Goal: Transaction & Acquisition: Purchase product/service

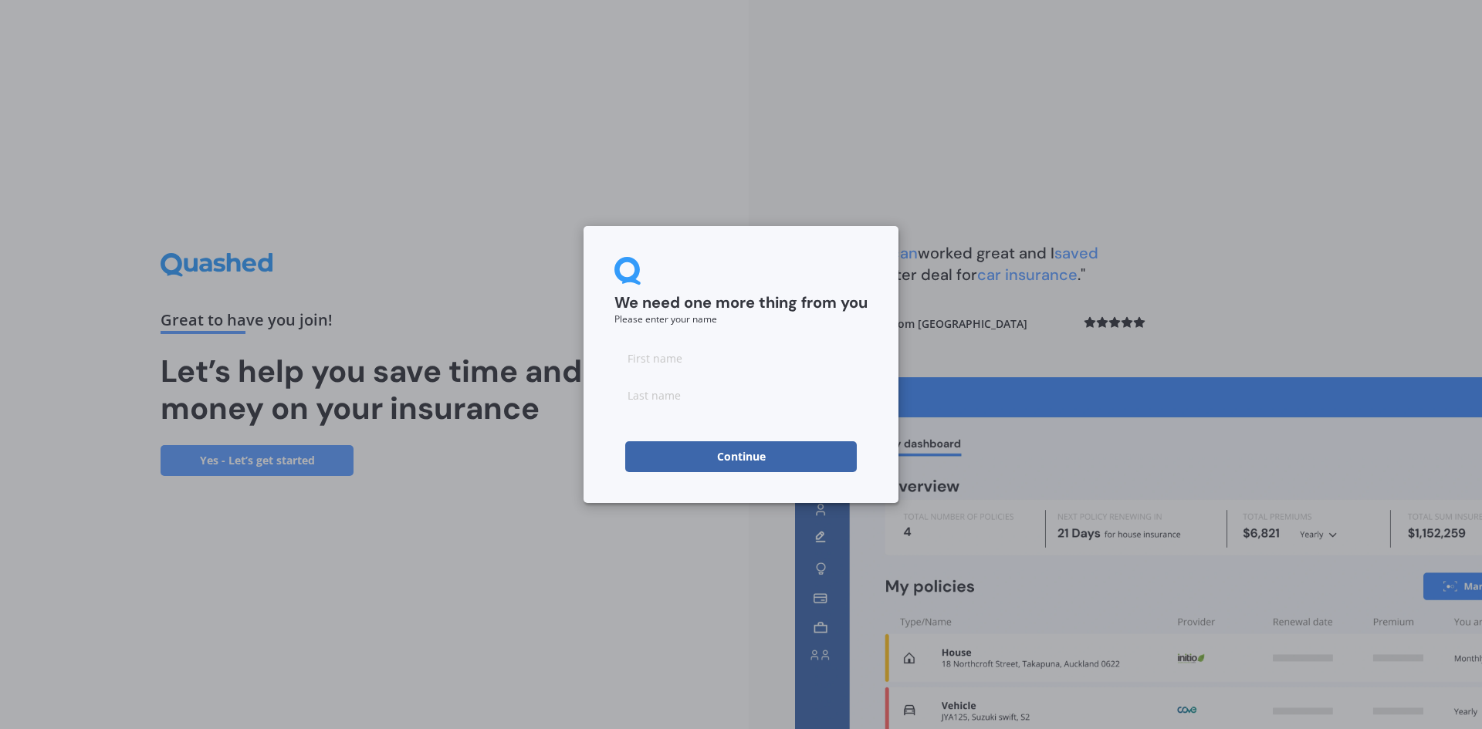
click at [658, 360] on input at bounding box center [740, 358] width 253 height 31
type input "Dale"
click at [634, 403] on input at bounding box center [740, 395] width 253 height 31
type input "Biddle"
click at [702, 450] on button "Continue" at bounding box center [741, 457] width 232 height 31
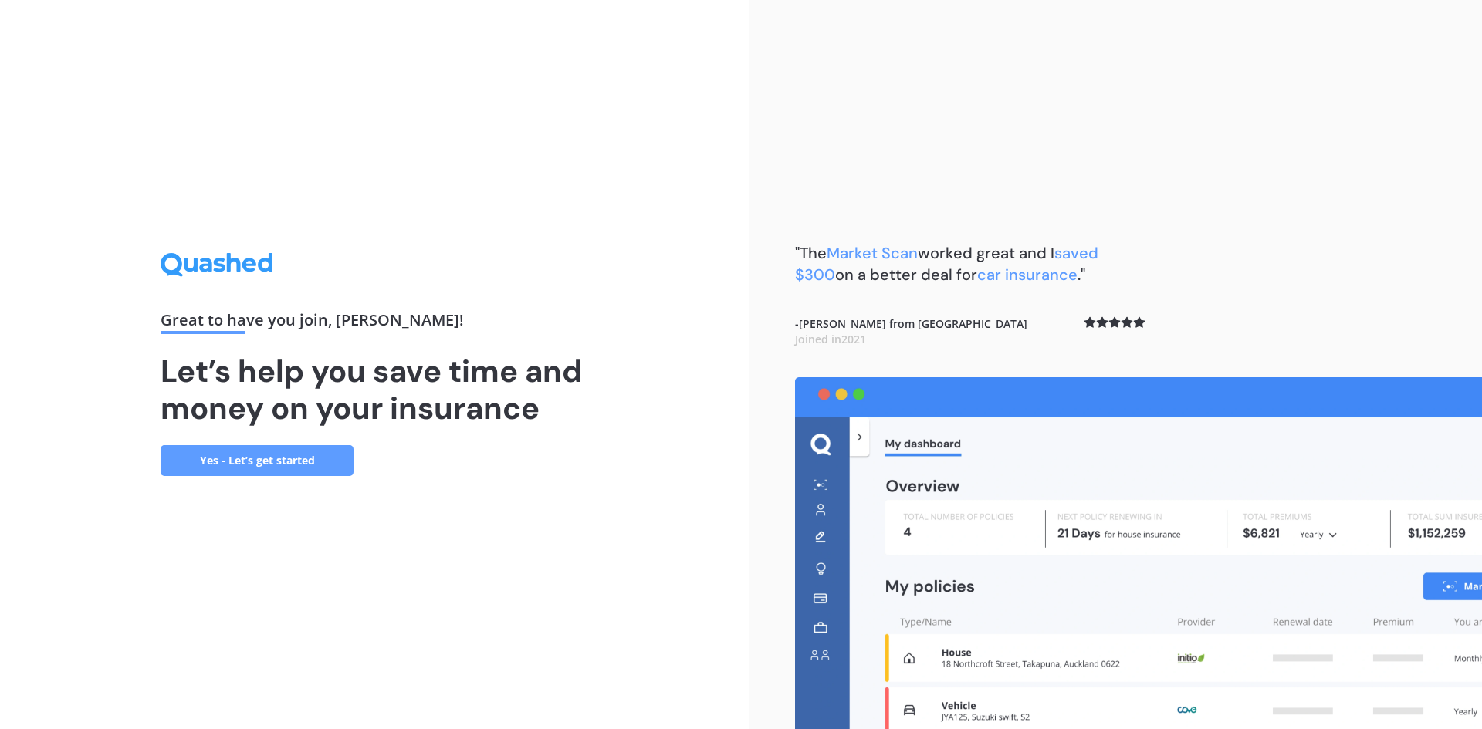
click at [309, 464] on link "Yes - Let’s get started" at bounding box center [257, 460] width 193 height 31
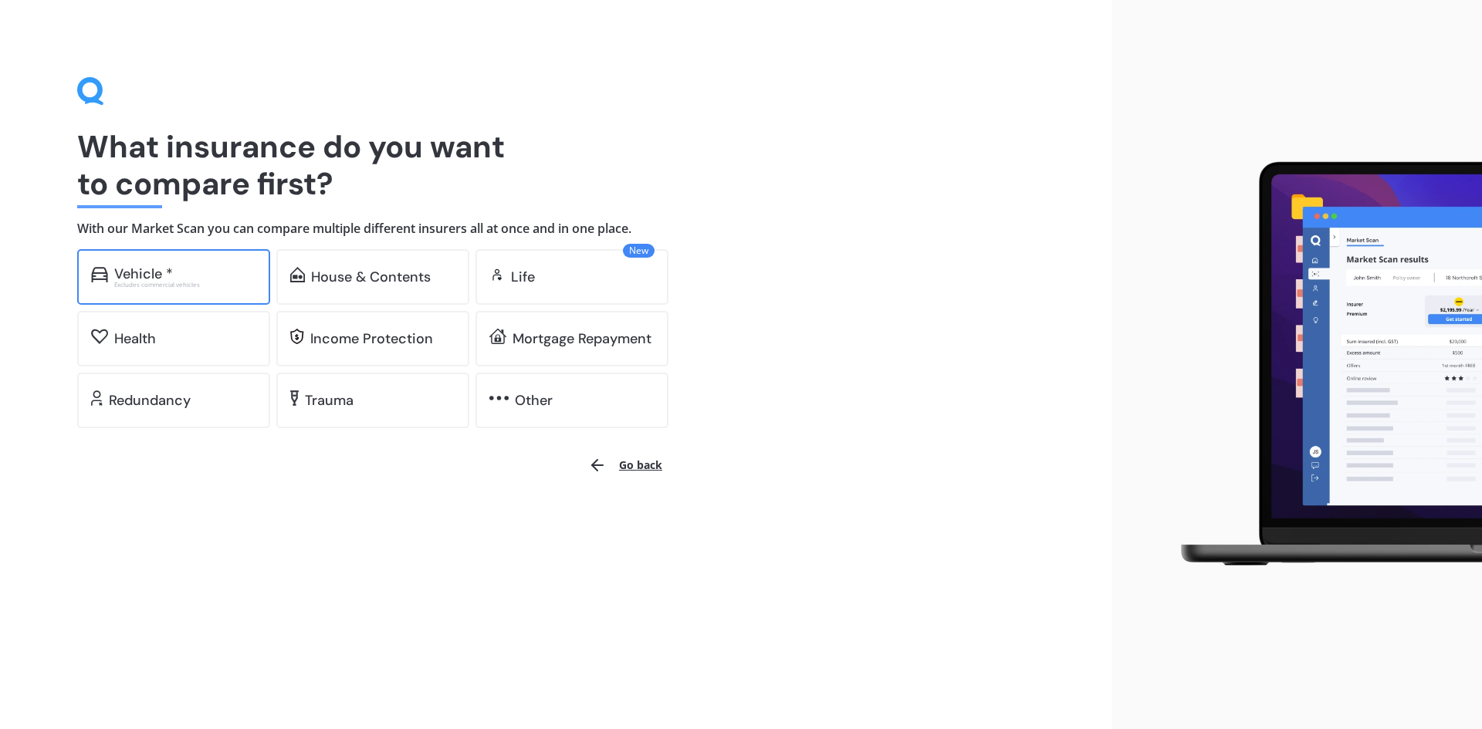
click at [198, 275] on div "Vehicle *" at bounding box center [185, 273] width 142 height 15
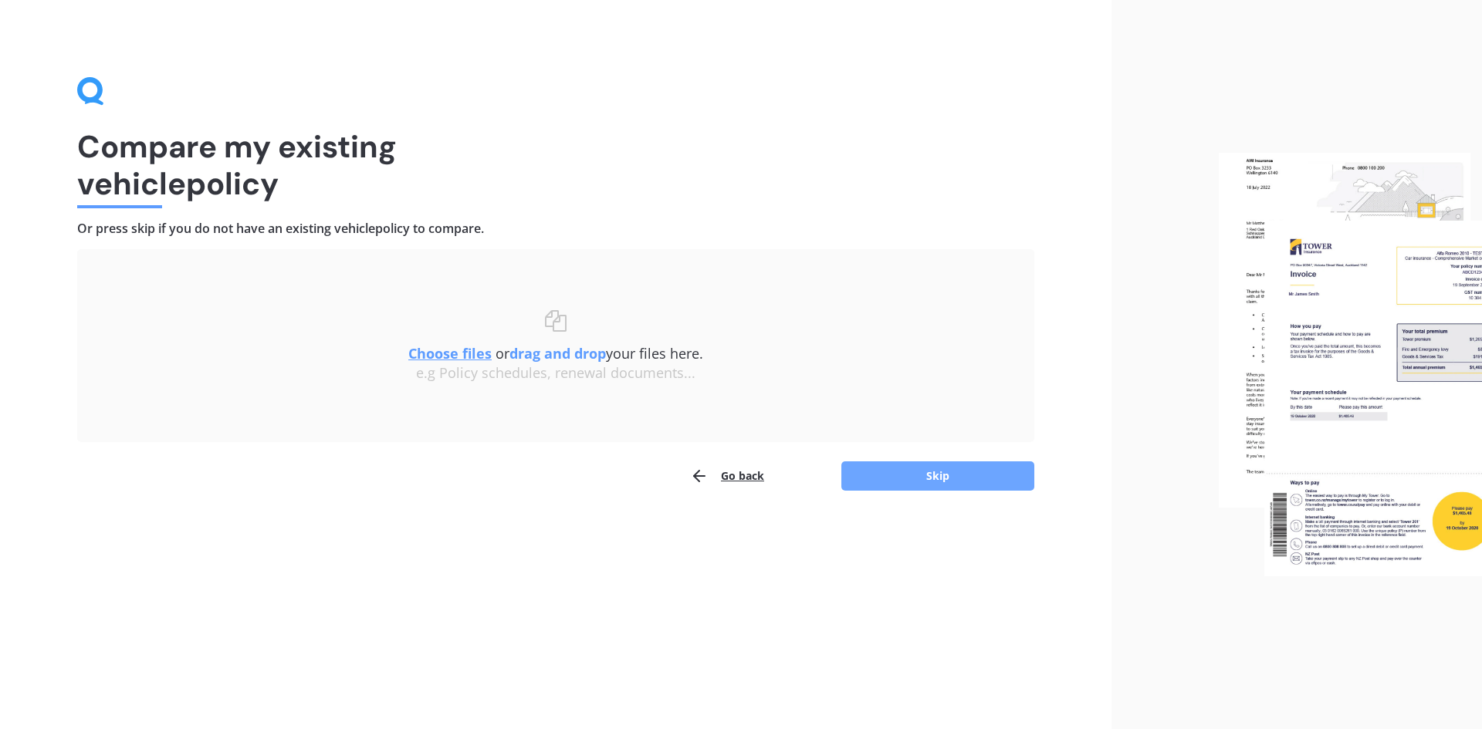
click at [872, 469] on button "Skip" at bounding box center [937, 476] width 193 height 29
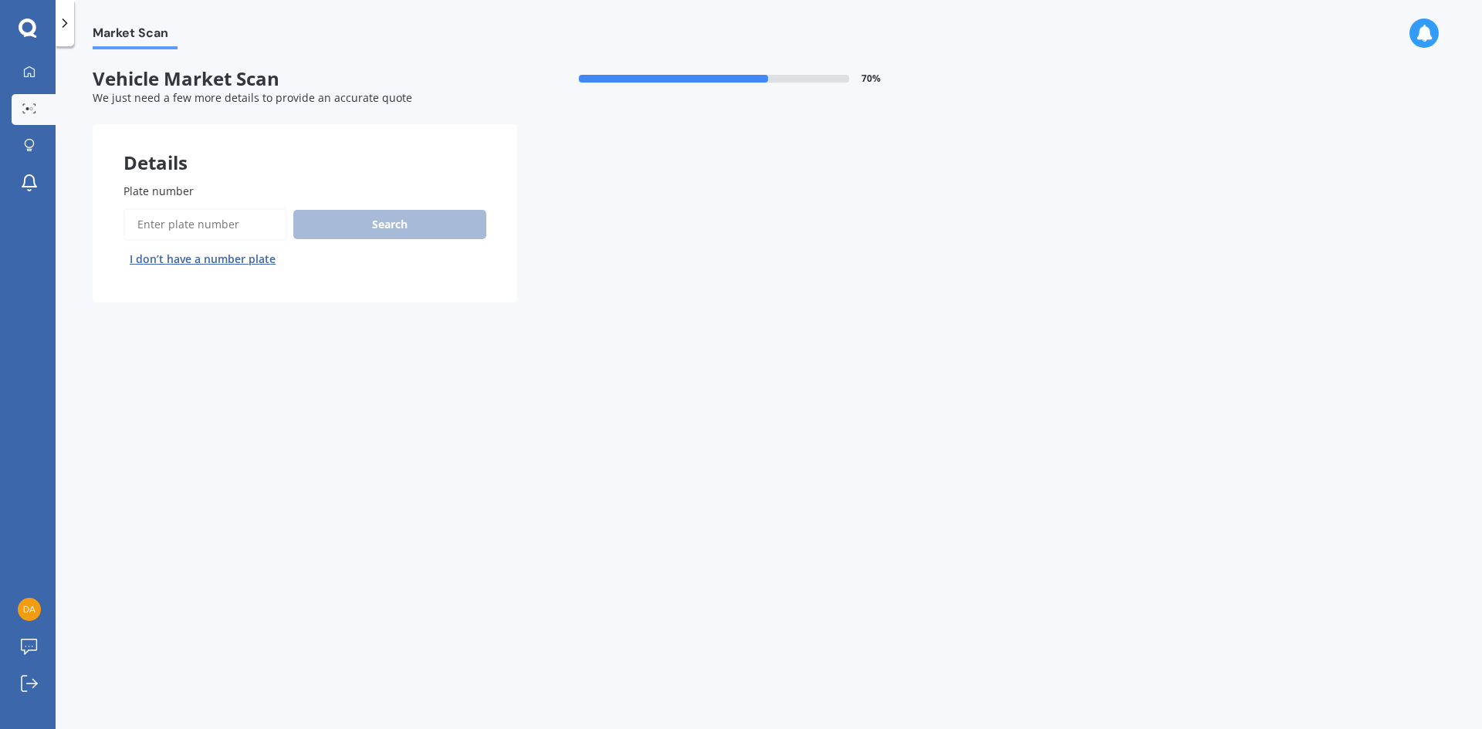
click at [204, 228] on input "Plate number" at bounding box center [206, 224] width 164 height 32
type input "NKY893"
click at [372, 223] on button "Search" at bounding box center [389, 224] width 193 height 29
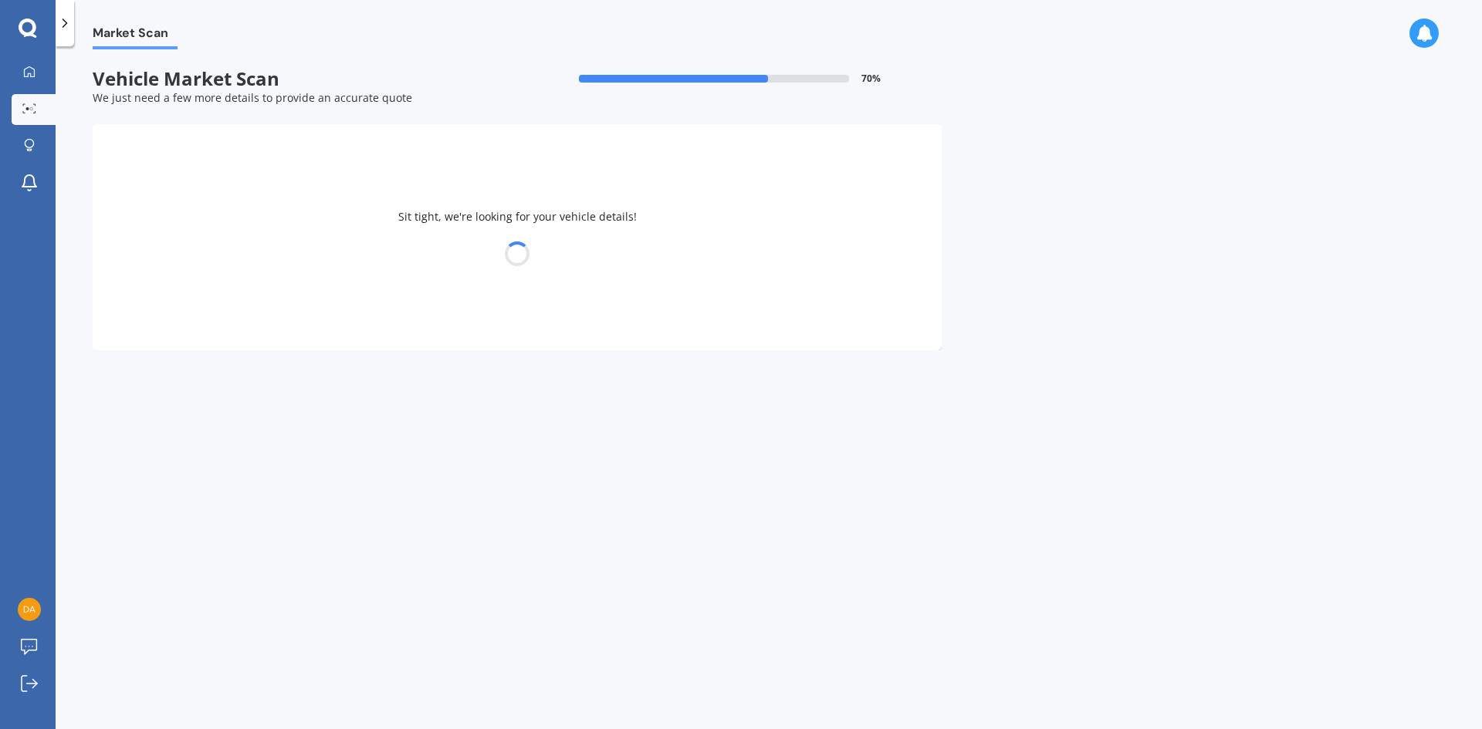
select select "KIA"
select select "SELTOS"
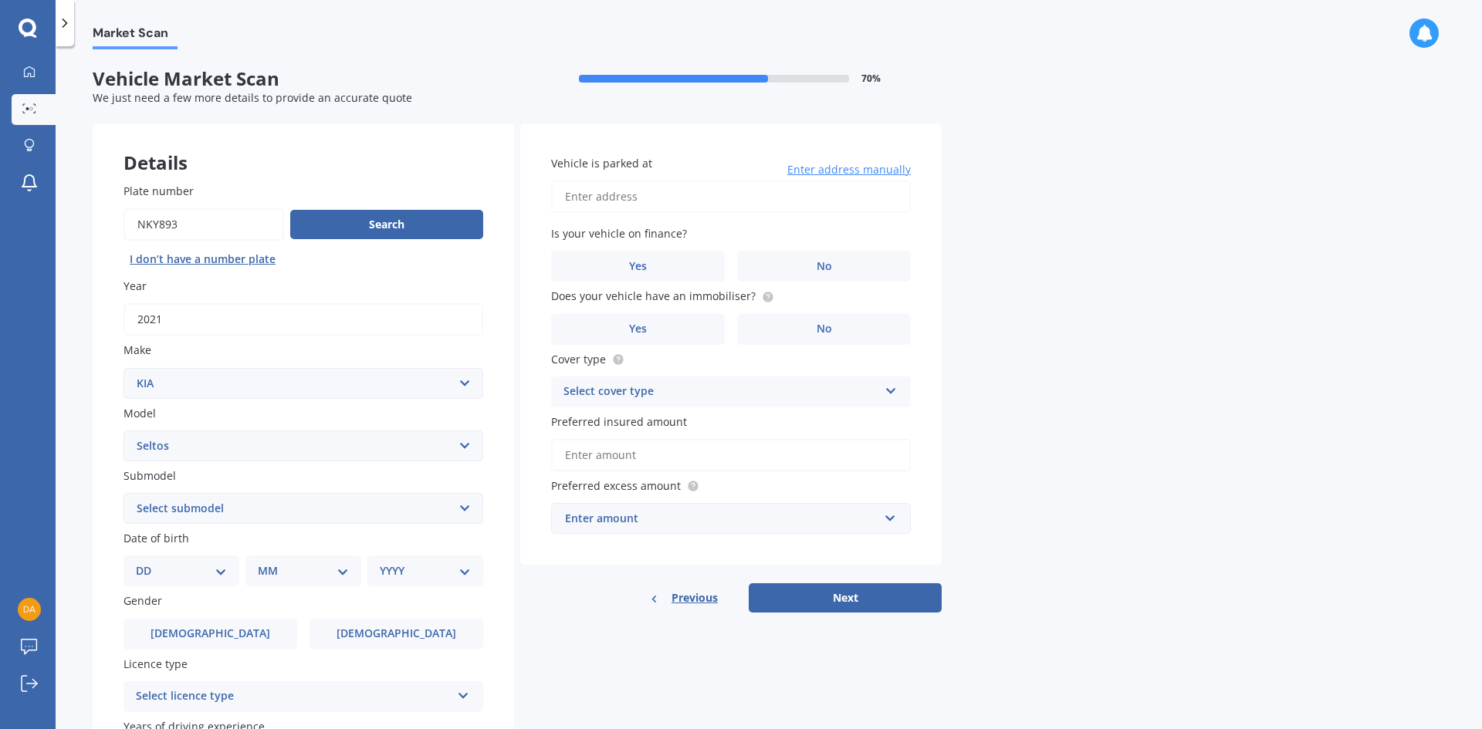
click at [201, 516] on select "Select submodel (All Other) EX petrol 4WD Ltd petrol 4WD Ltd petrol turbo LTD2.…" at bounding box center [304, 508] width 360 height 31
click at [181, 566] on select "DD 01 02 03 04 05 06 07 08 09 10 11 12 13 14 15 16 17 18 19 20 21 22 23 24 25 2…" at bounding box center [181, 571] width 91 height 17
select select "05"
click at [148, 563] on select "DD 01 02 03 04 05 06 07 08 09 10 11 12 13 14 15 16 17 18 19 20 21 22 23 24 25 2…" at bounding box center [181, 571] width 91 height 17
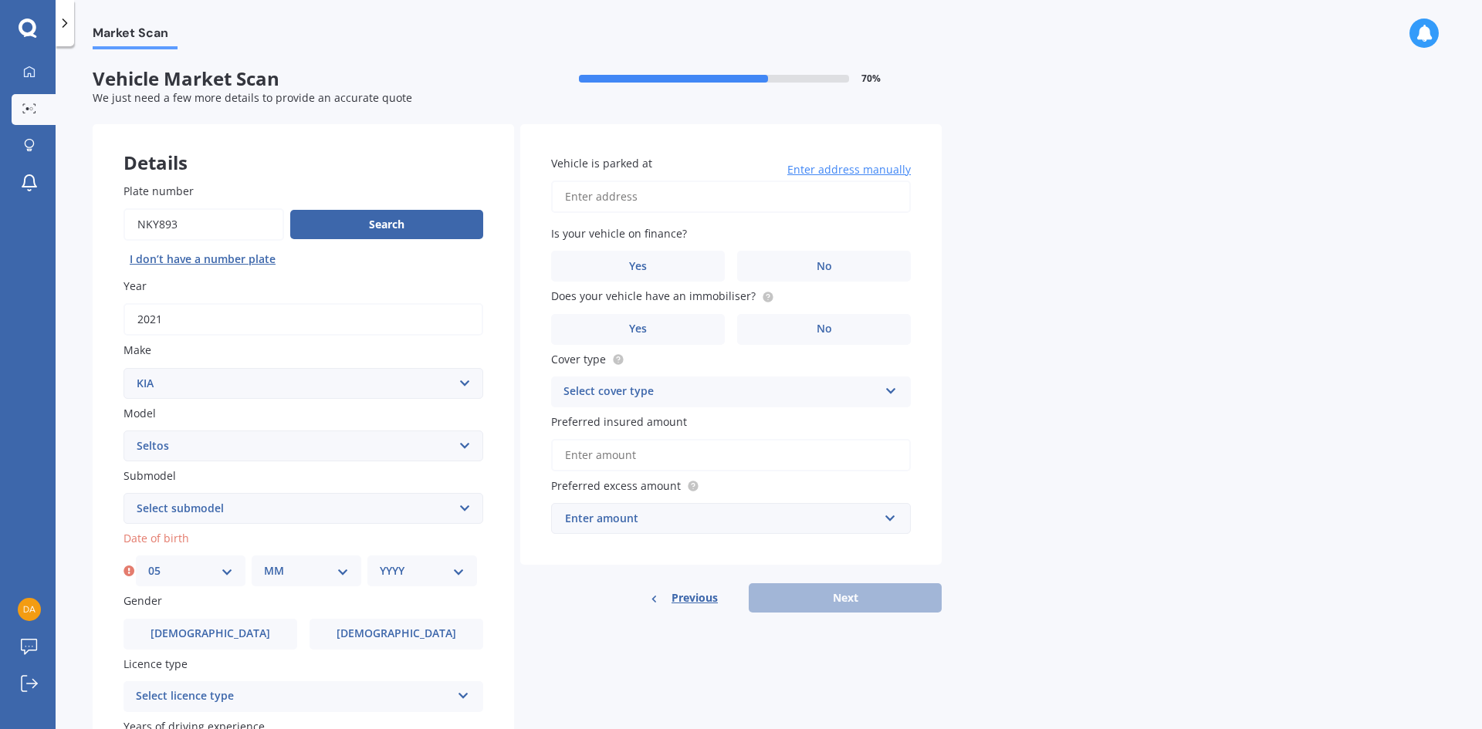
click at [301, 577] on select "MM 01 02 03 04 05 06 07 08 09 10 11 12" at bounding box center [306, 571] width 85 height 17
select select "03"
click at [264, 563] on select "MM 01 02 03 04 05 06 07 08 09 10 11 12" at bounding box center [306, 571] width 85 height 17
click at [399, 567] on select "YYYY 2025 2024 2023 2022 2021 2020 2019 2018 2017 2016 2015 2014 2013 2012 2011…" at bounding box center [422, 571] width 85 height 17
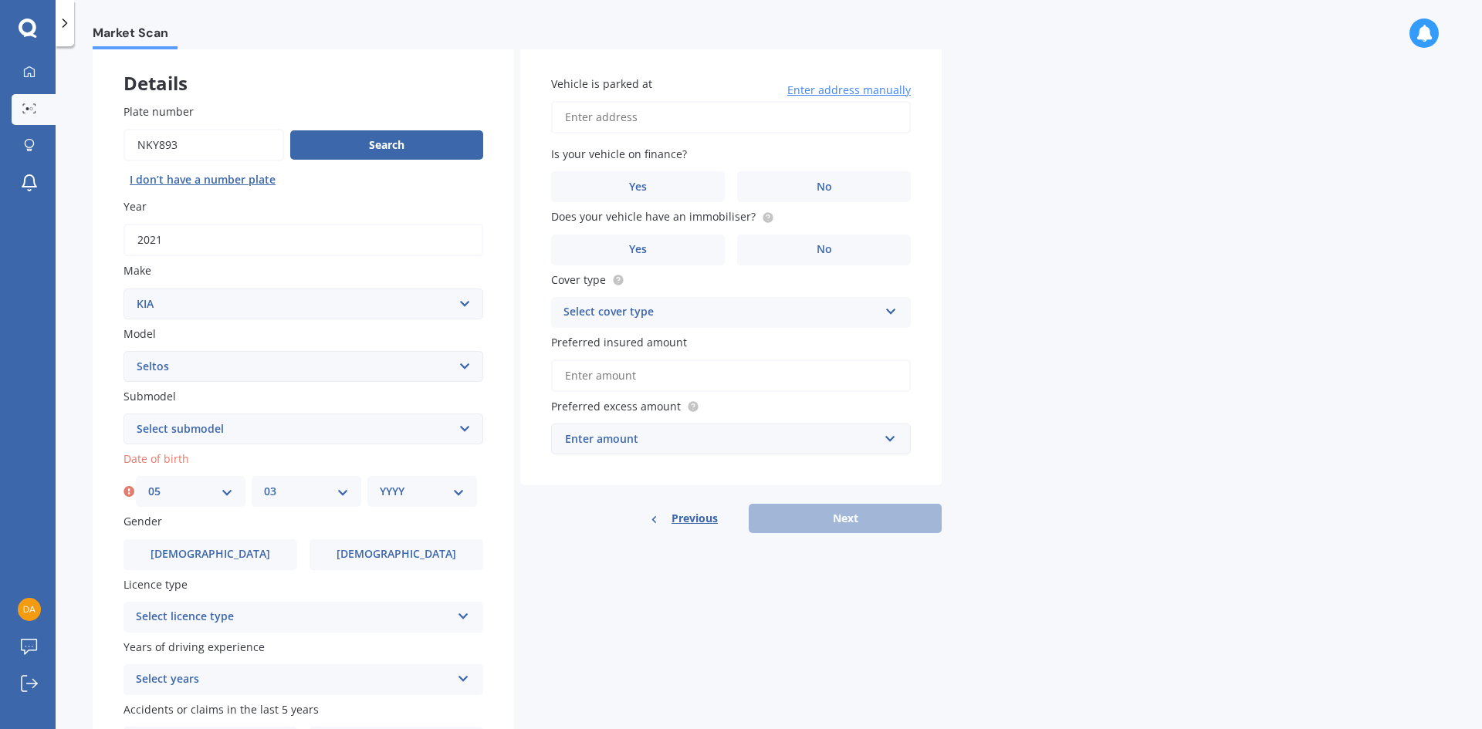
scroll to position [154, 0]
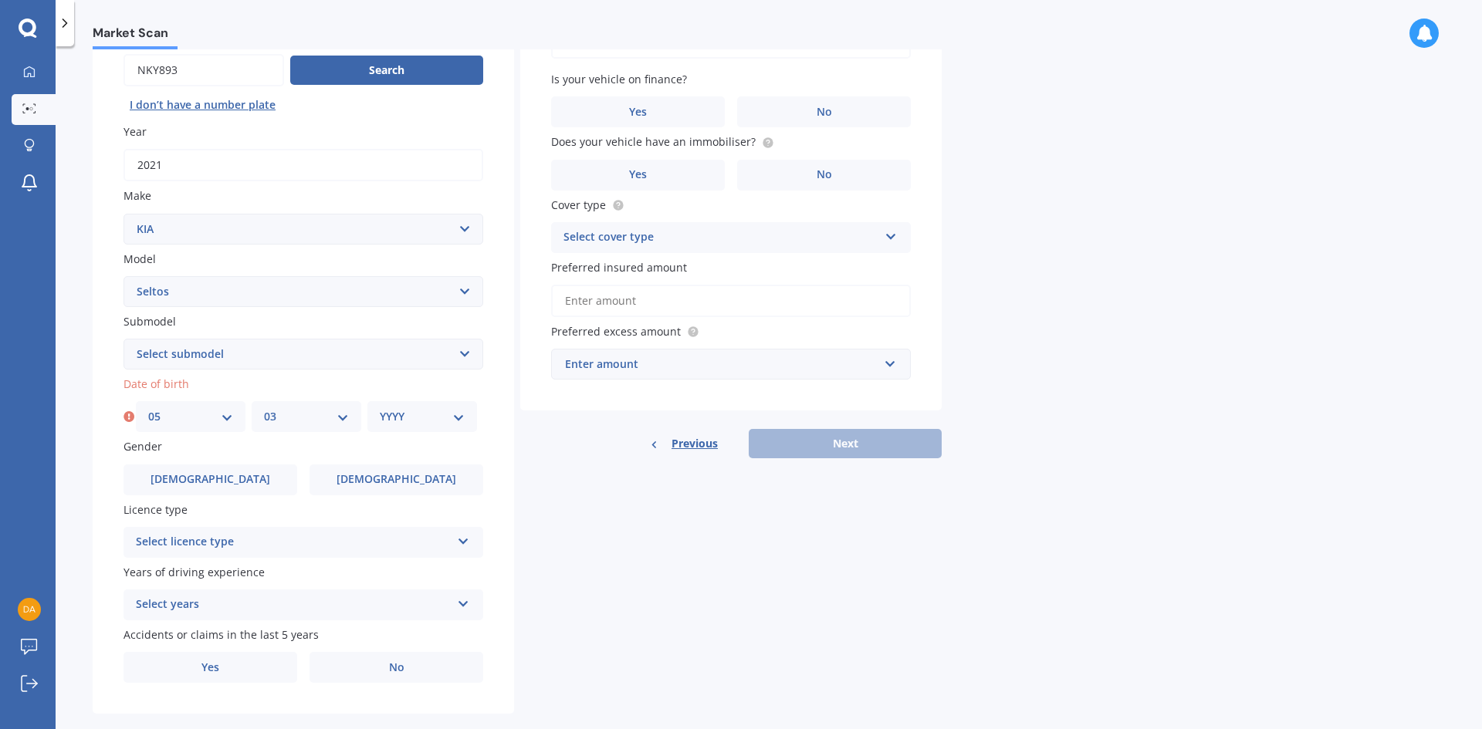
click at [388, 411] on select "YYYY 2025 2024 2023 2022 2021 2020 2019 2018 2017 2016 2015 2014 2013 2012 2011…" at bounding box center [422, 416] width 85 height 17
select select "1982"
click at [380, 408] on select "YYYY 2025 2024 2023 2022 2021 2020 2019 2018 2017 2016 2015 2014 2013 2012 2011…" at bounding box center [422, 416] width 85 height 17
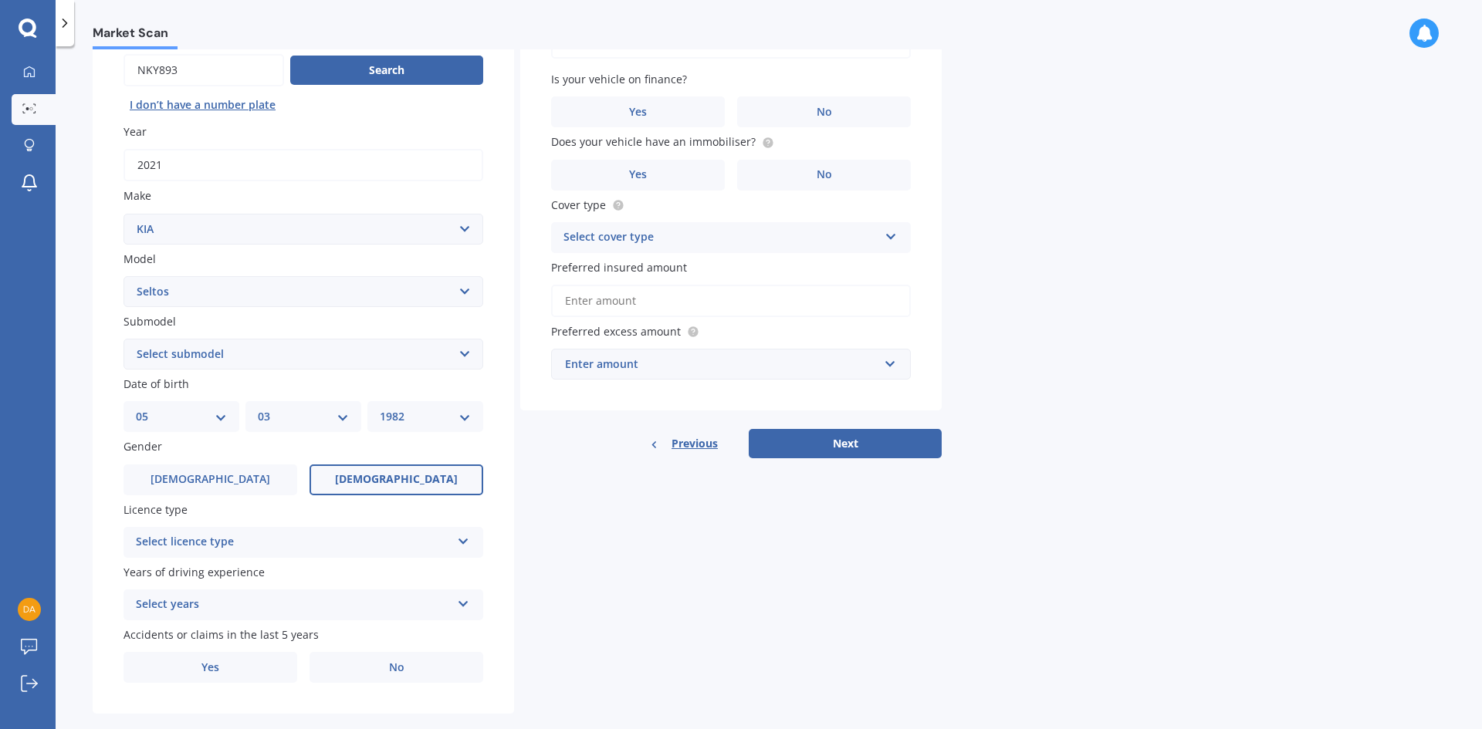
click at [347, 484] on label "Female" at bounding box center [397, 480] width 174 height 31
click at [0, 0] on input "Female" at bounding box center [0, 0] width 0 height 0
click at [261, 537] on div "Select licence type" at bounding box center [293, 542] width 315 height 19
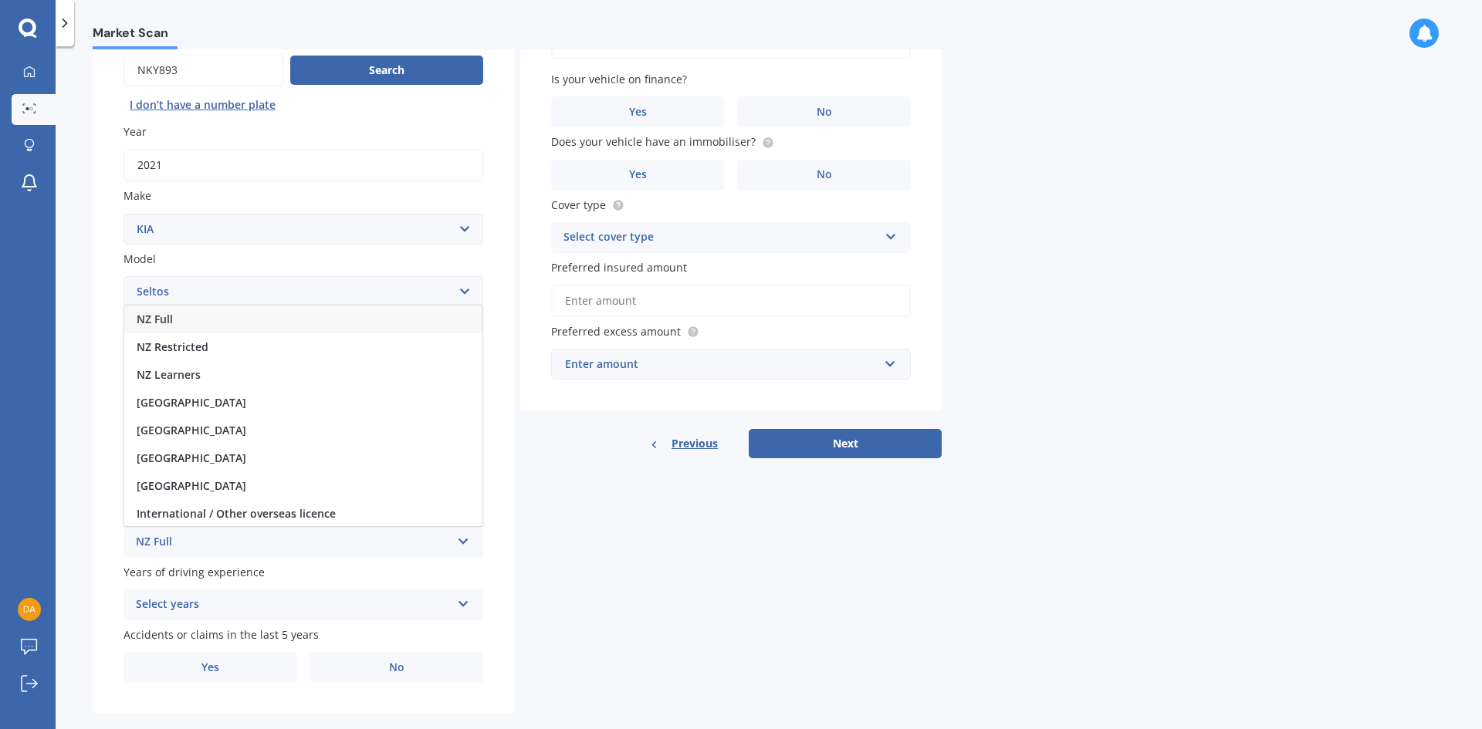
click at [179, 317] on div "NZ Full" at bounding box center [303, 320] width 358 height 28
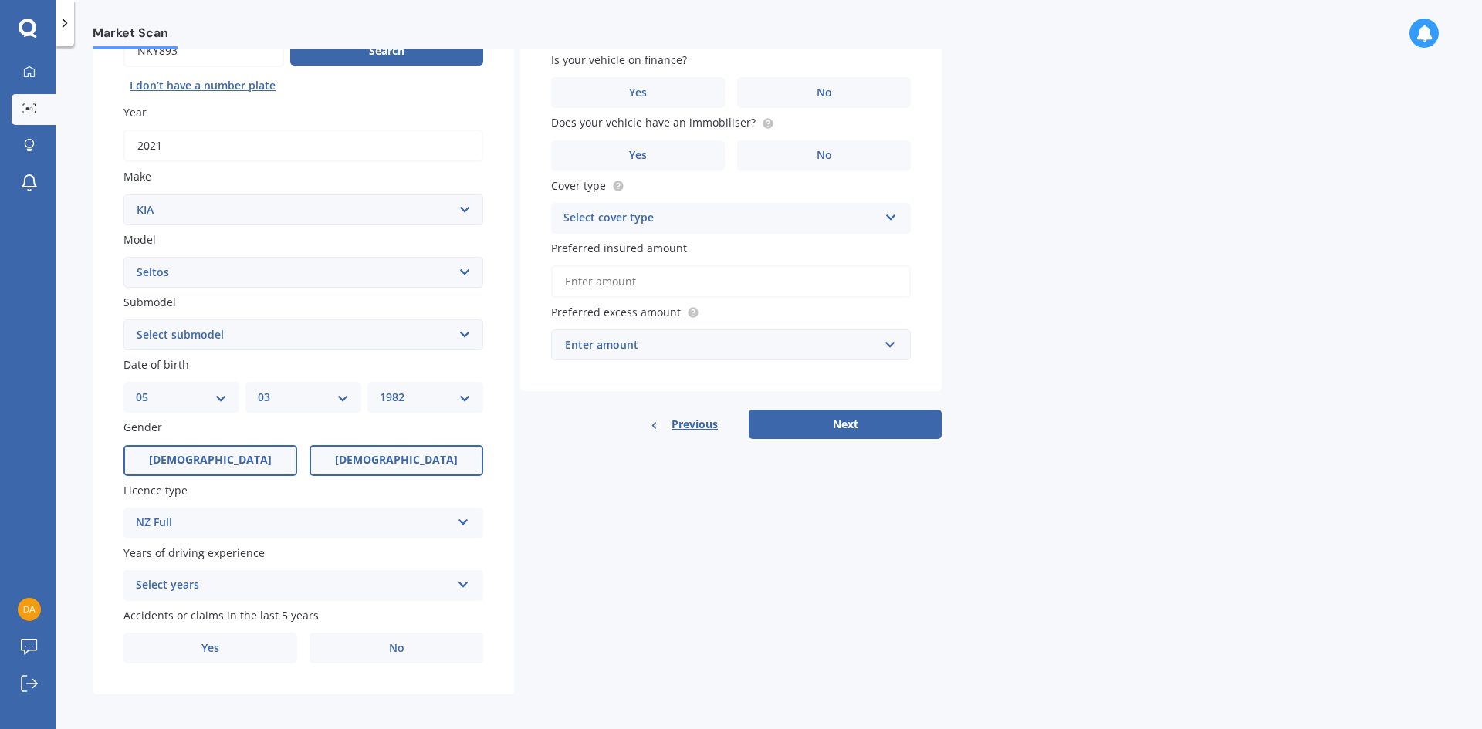
scroll to position [179, 0]
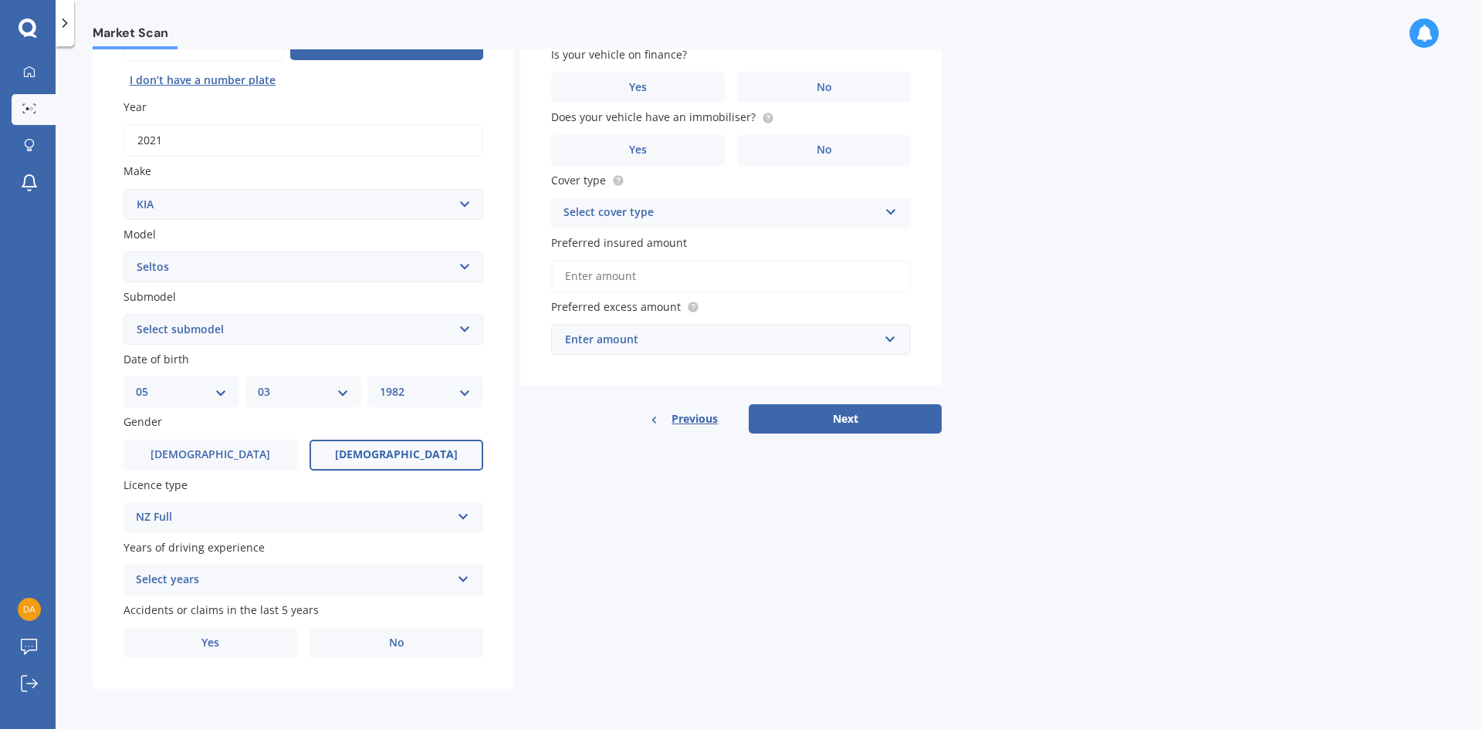
click at [219, 576] on div "Select years" at bounding box center [293, 580] width 315 height 19
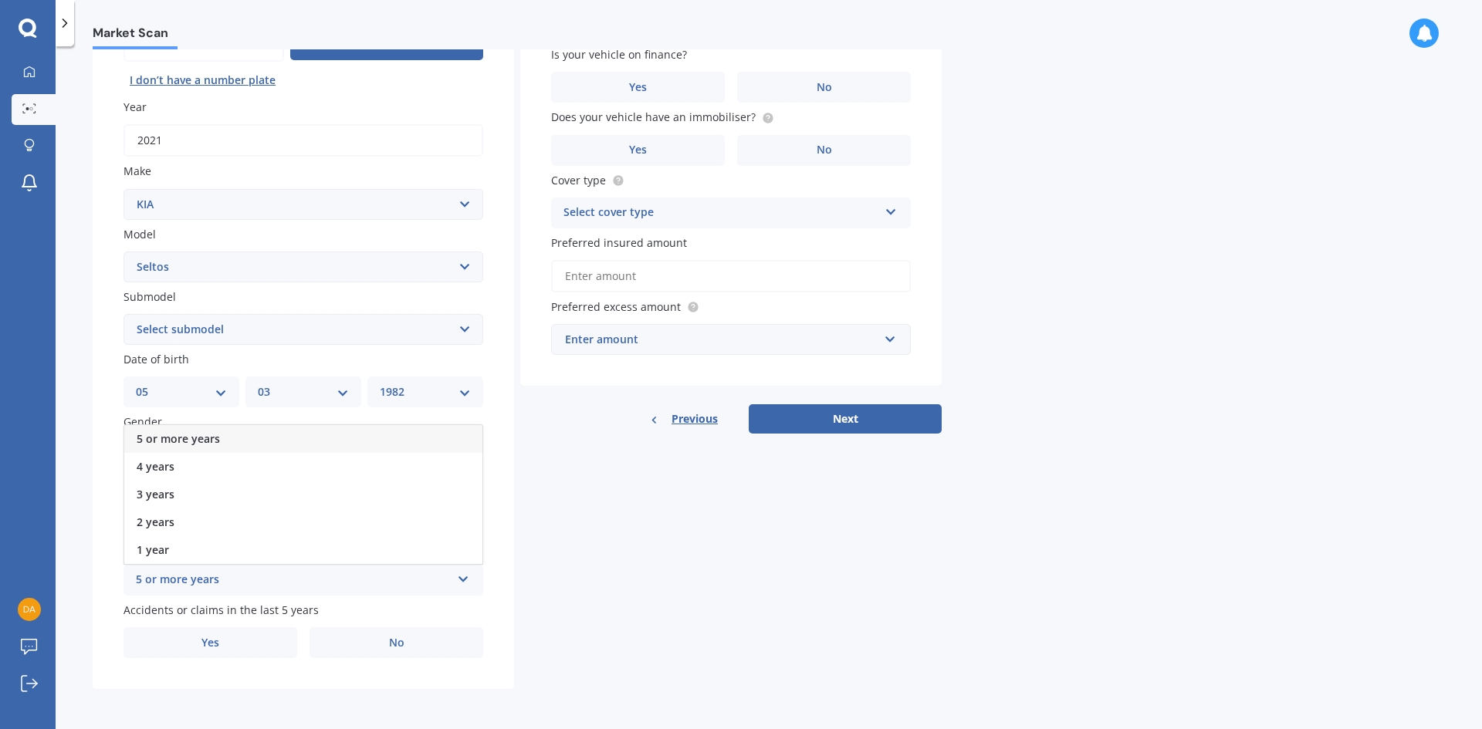
click at [181, 434] on span "5 or more years" at bounding box center [178, 439] width 83 height 15
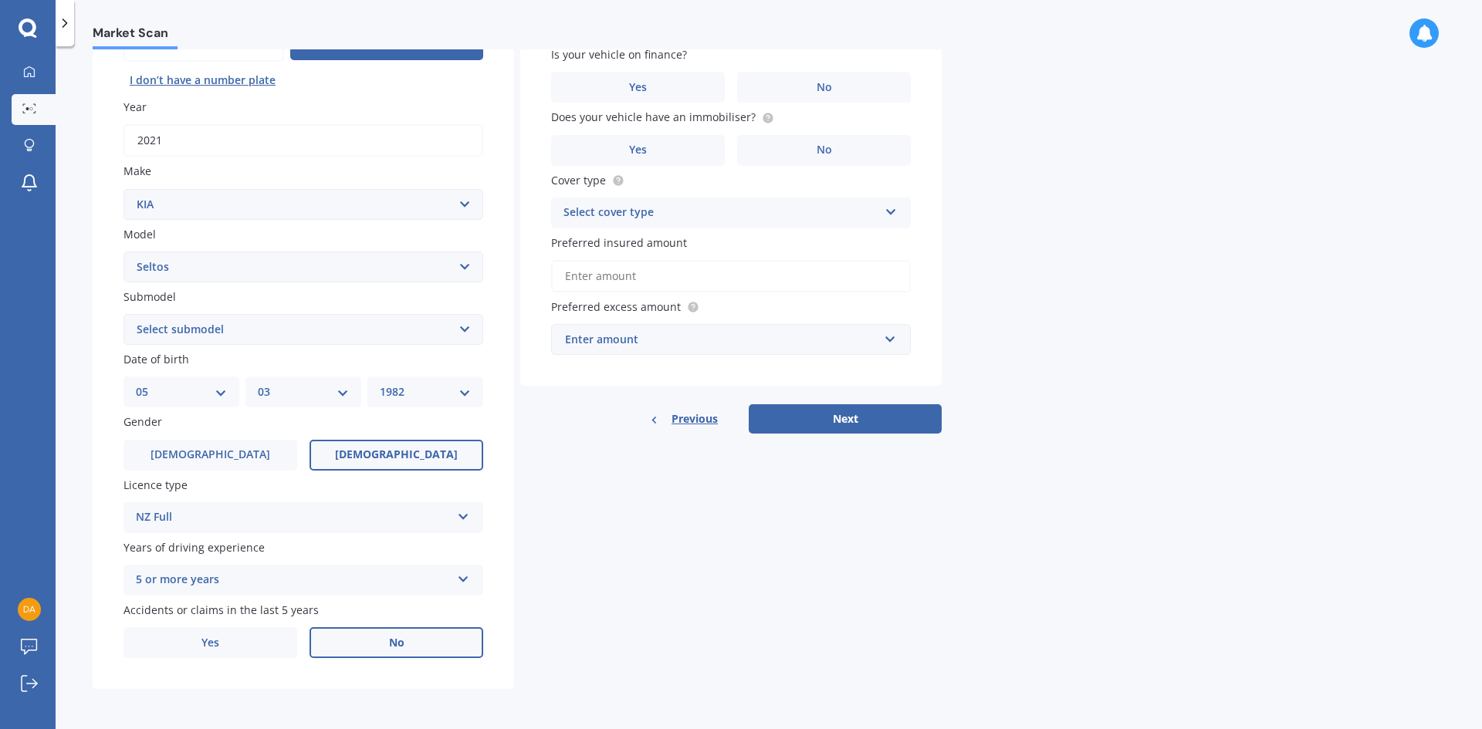
click at [386, 652] on label "No" at bounding box center [397, 643] width 174 height 31
click at [0, 0] on input "No" at bounding box center [0, 0] width 0 height 0
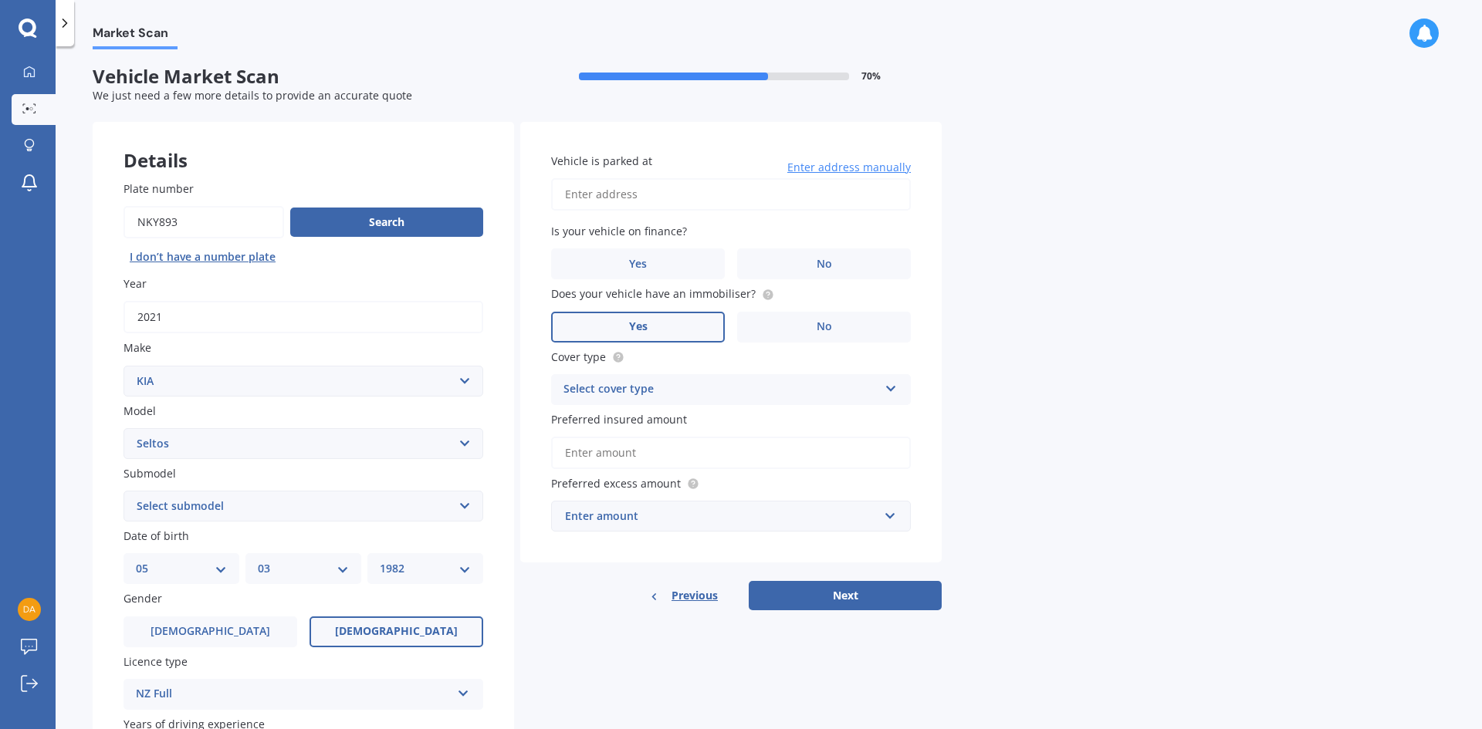
scroll to position [0, 0]
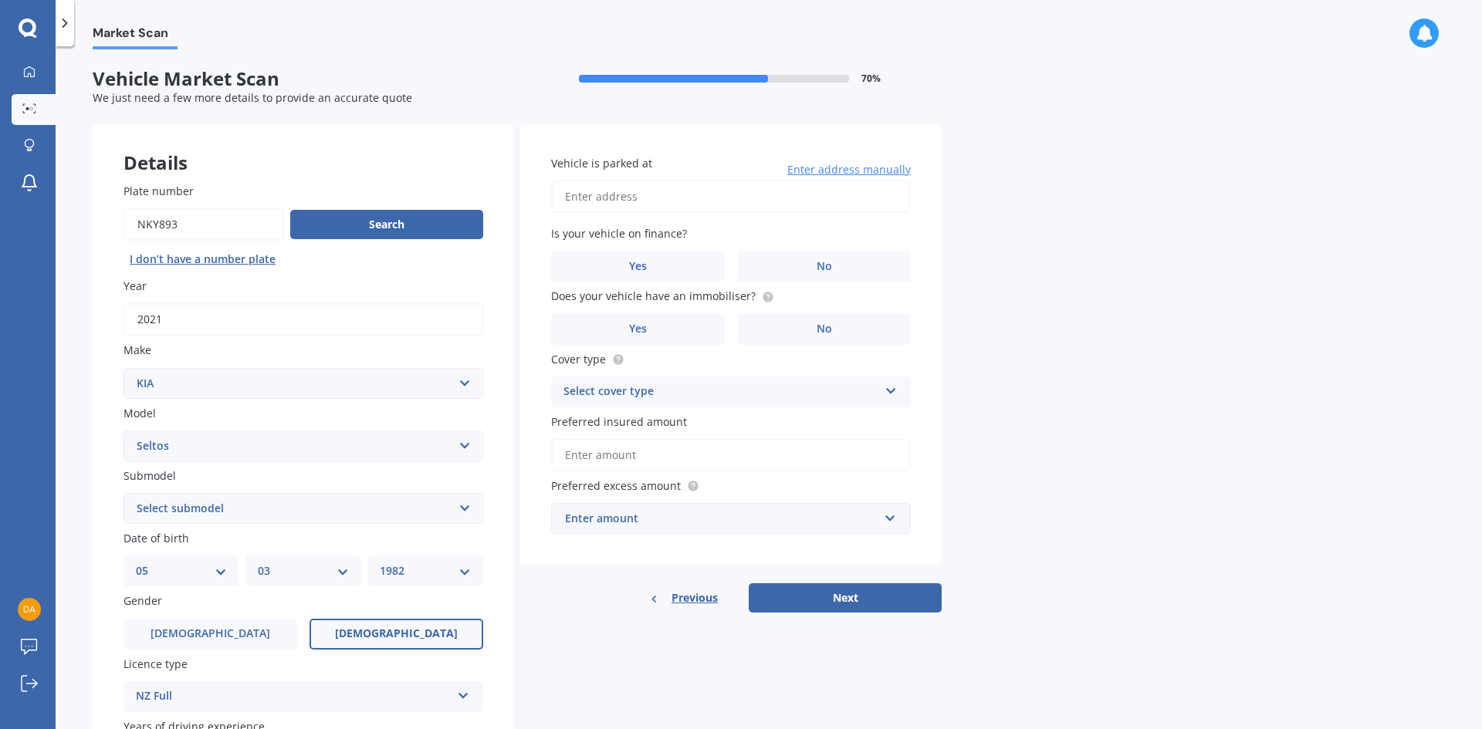
click at [630, 203] on input "Vehicle is parked at" at bounding box center [731, 197] width 360 height 32
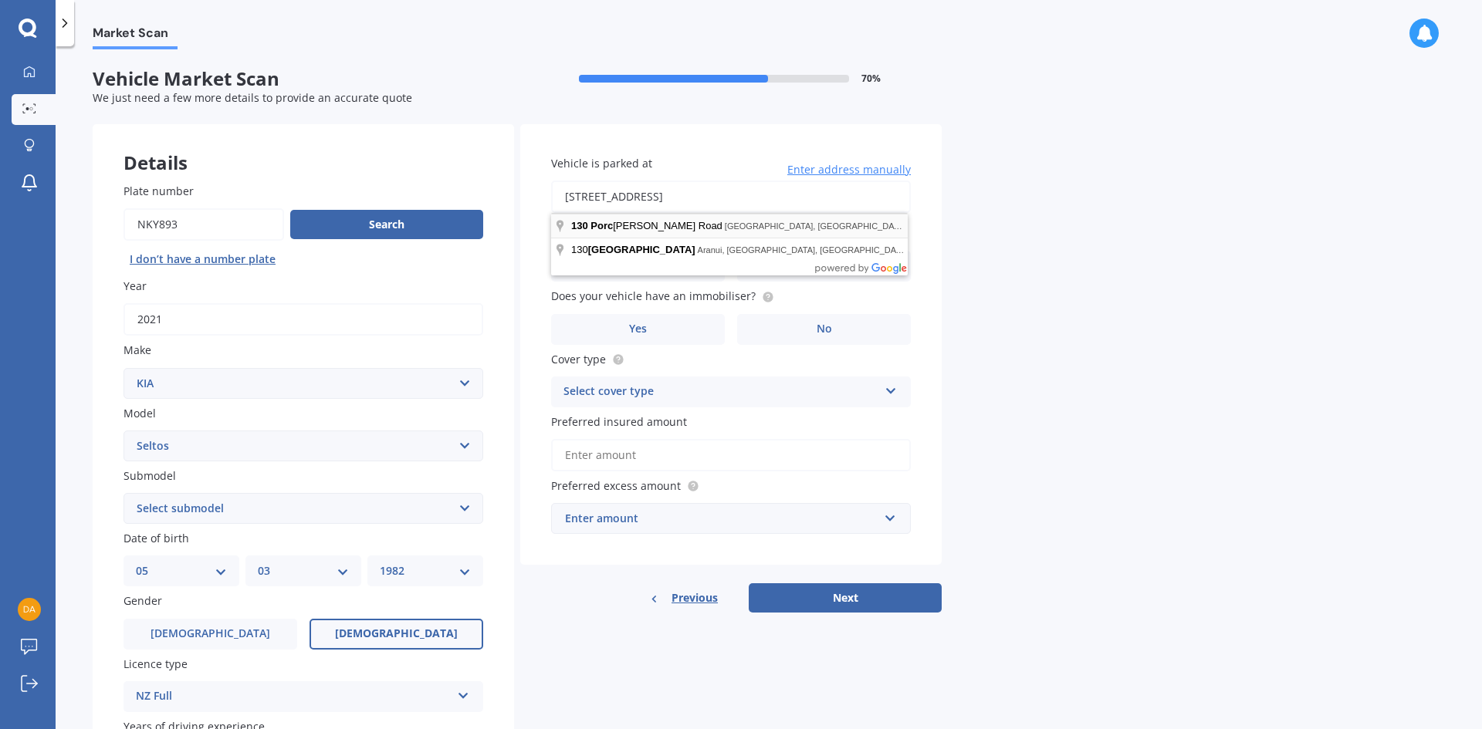
type input "130 Porchester Road, Papakura, Auckland 2110"
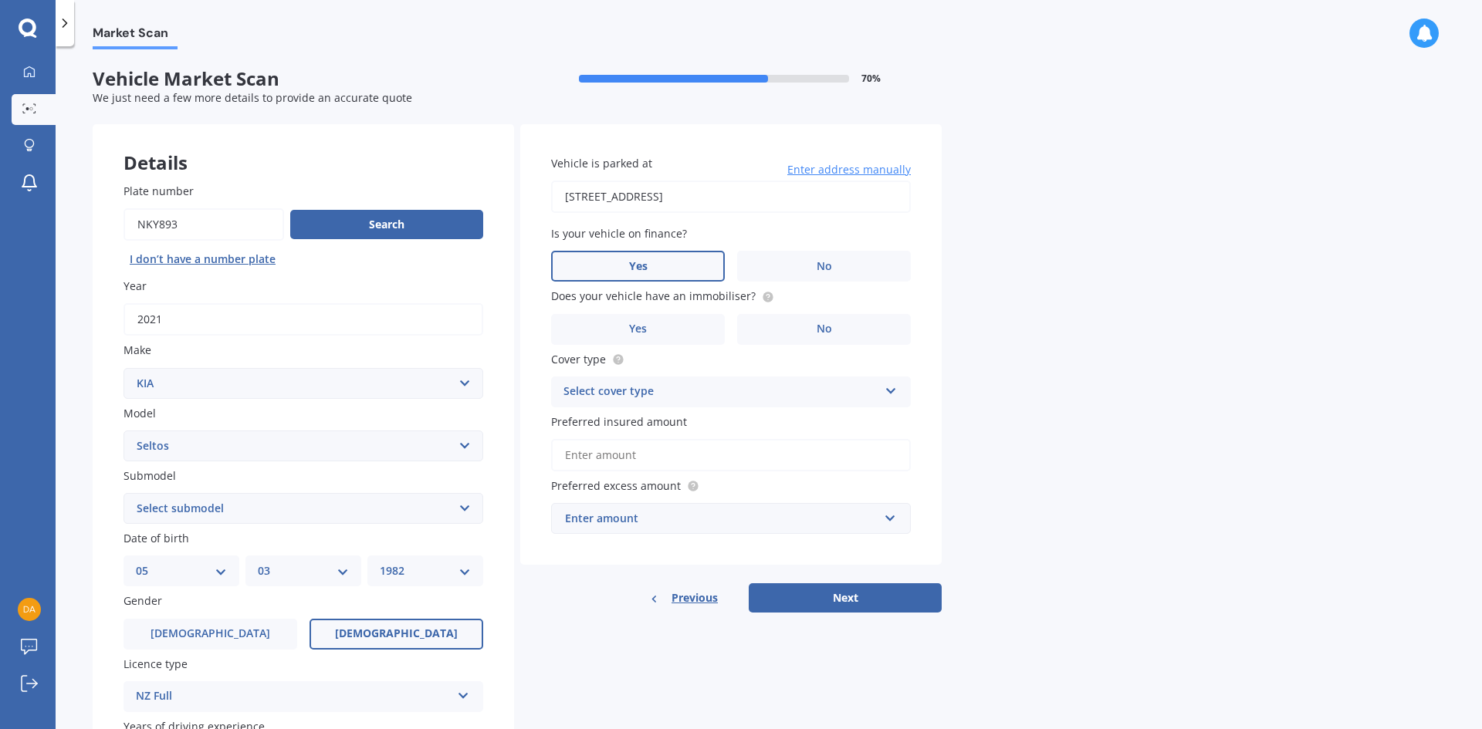
click at [631, 262] on span "Yes" at bounding box center [638, 266] width 19 height 13
click at [0, 0] on input "Yes" at bounding box center [0, 0] width 0 height 0
click at [777, 329] on label "No" at bounding box center [824, 329] width 174 height 31
click at [0, 0] on input "No" at bounding box center [0, 0] width 0 height 0
click at [654, 392] on div "Select cover type" at bounding box center [721, 392] width 315 height 19
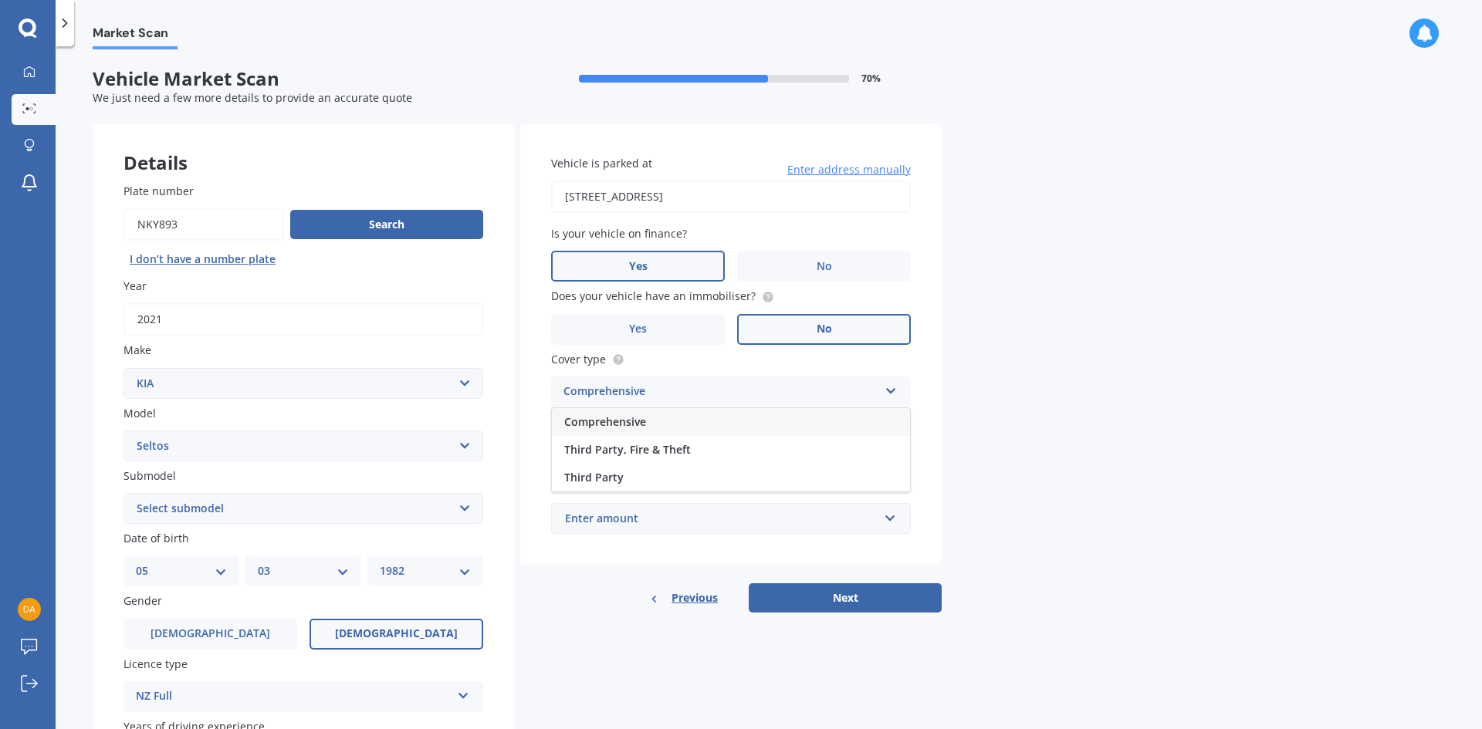
click at [631, 422] on span "Comprehensive" at bounding box center [605, 422] width 82 height 15
click at [613, 459] on input "Preferred insured amount" at bounding box center [731, 455] width 360 height 32
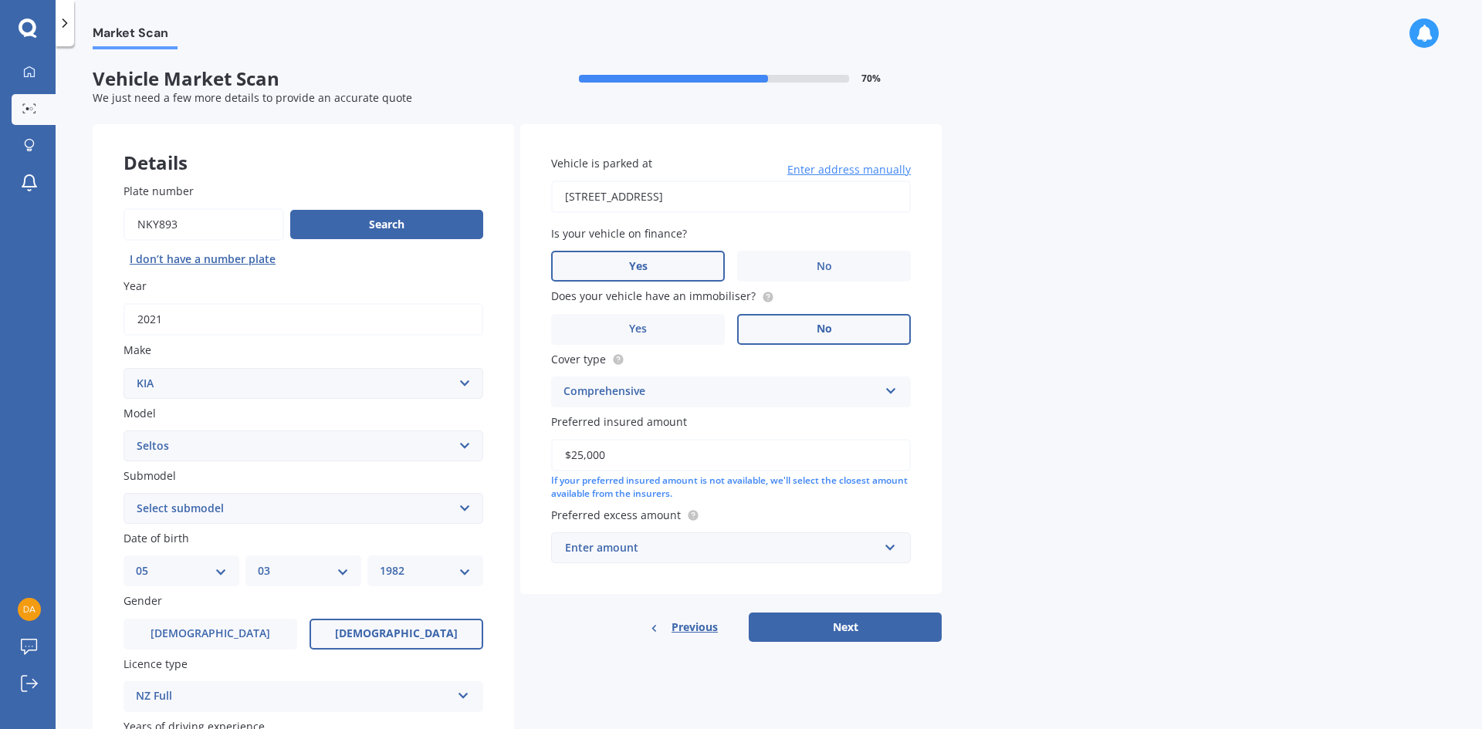
type input "$25,000"
click at [1226, 533] on div "Market Scan Vehicle Market Scan 70 % We just need a few more details to provide…" at bounding box center [769, 390] width 1427 height 683
click at [650, 551] on div "Enter amount" at bounding box center [721, 548] width 313 height 17
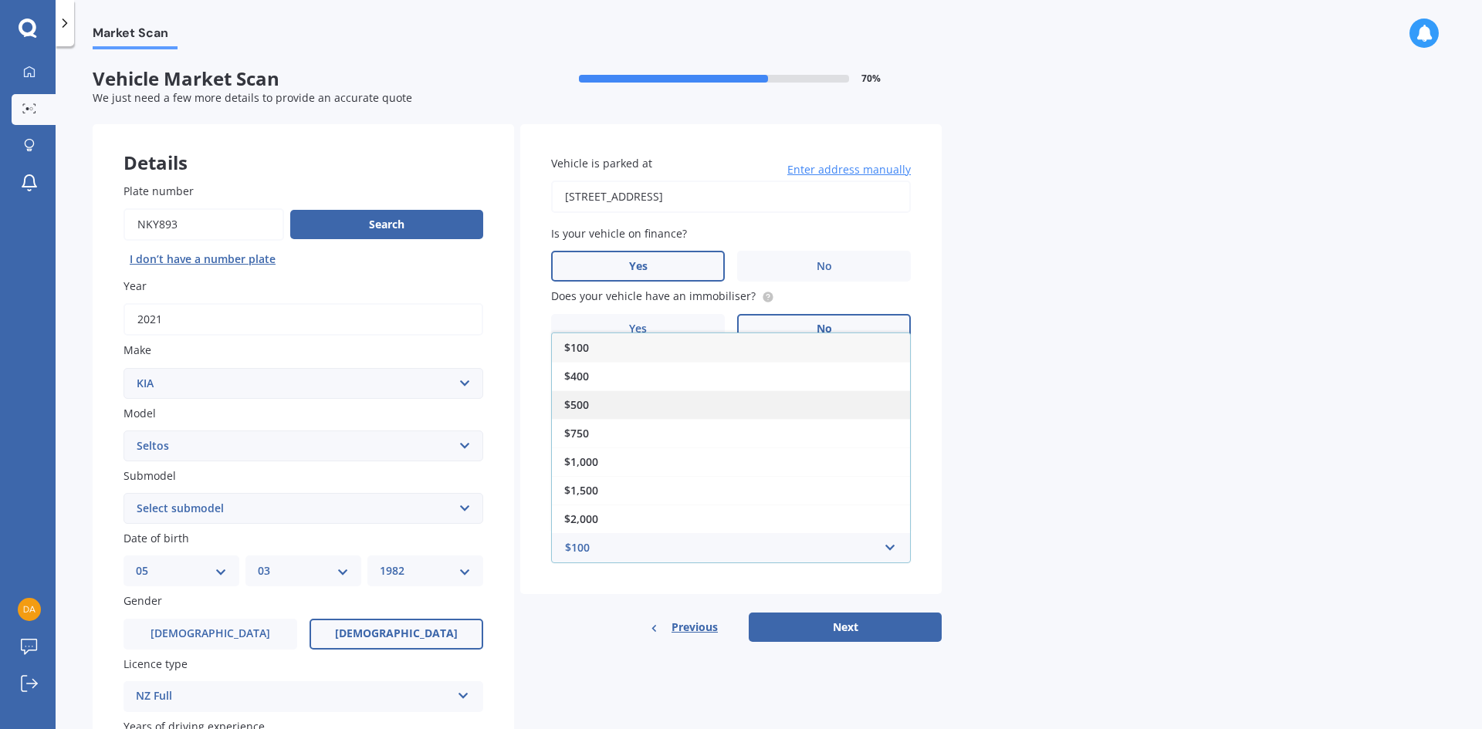
click at [591, 399] on div "$500" at bounding box center [731, 405] width 358 height 29
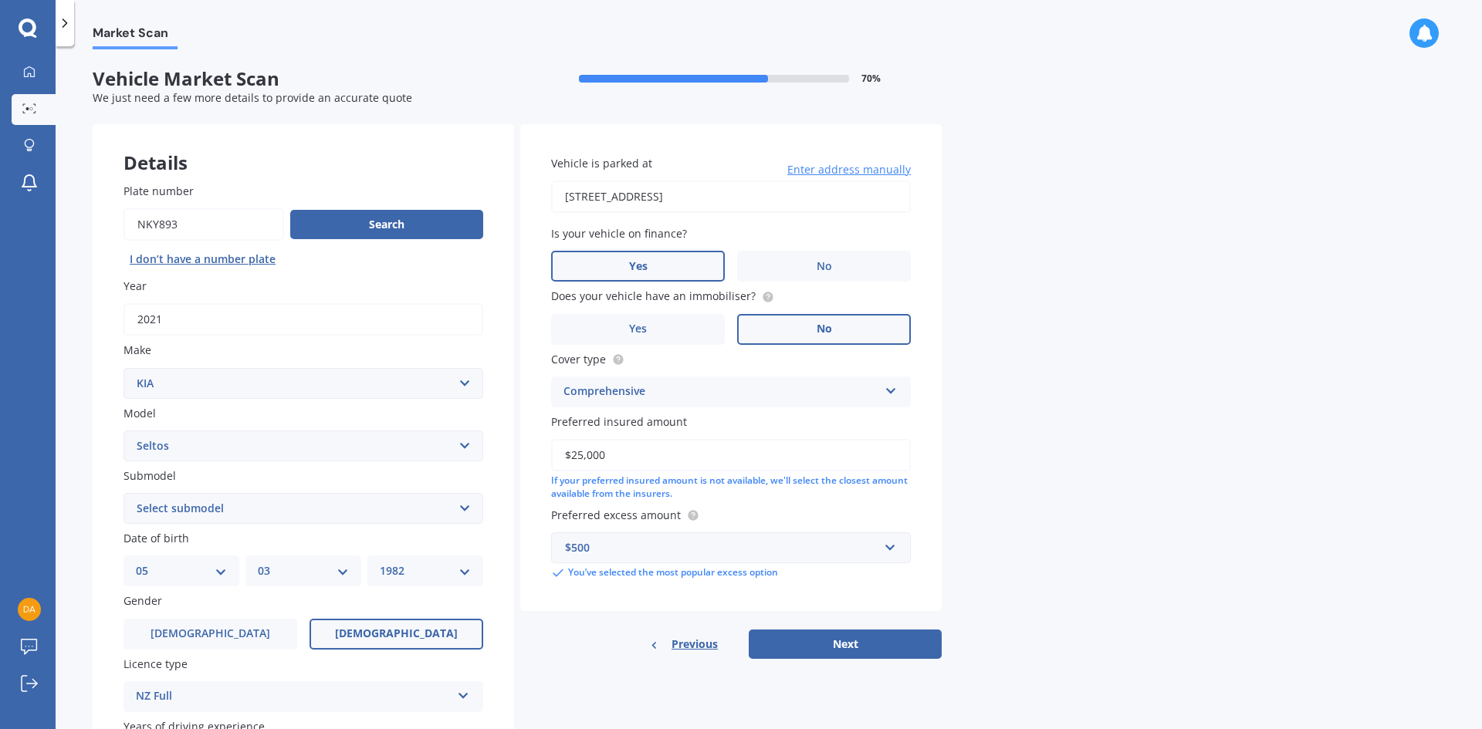
click at [655, 556] on div "$500" at bounding box center [721, 548] width 313 height 17
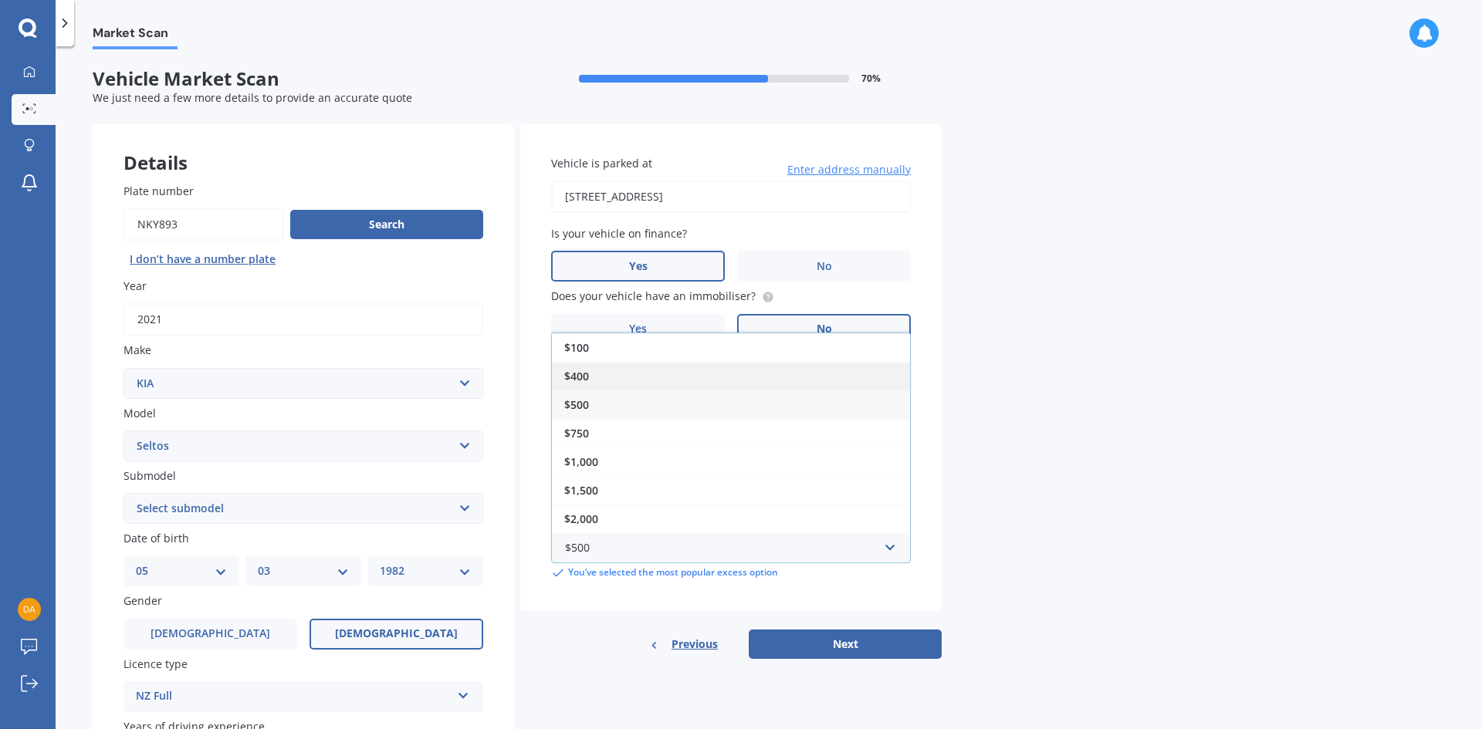
click at [601, 374] on div "$400" at bounding box center [731, 376] width 358 height 29
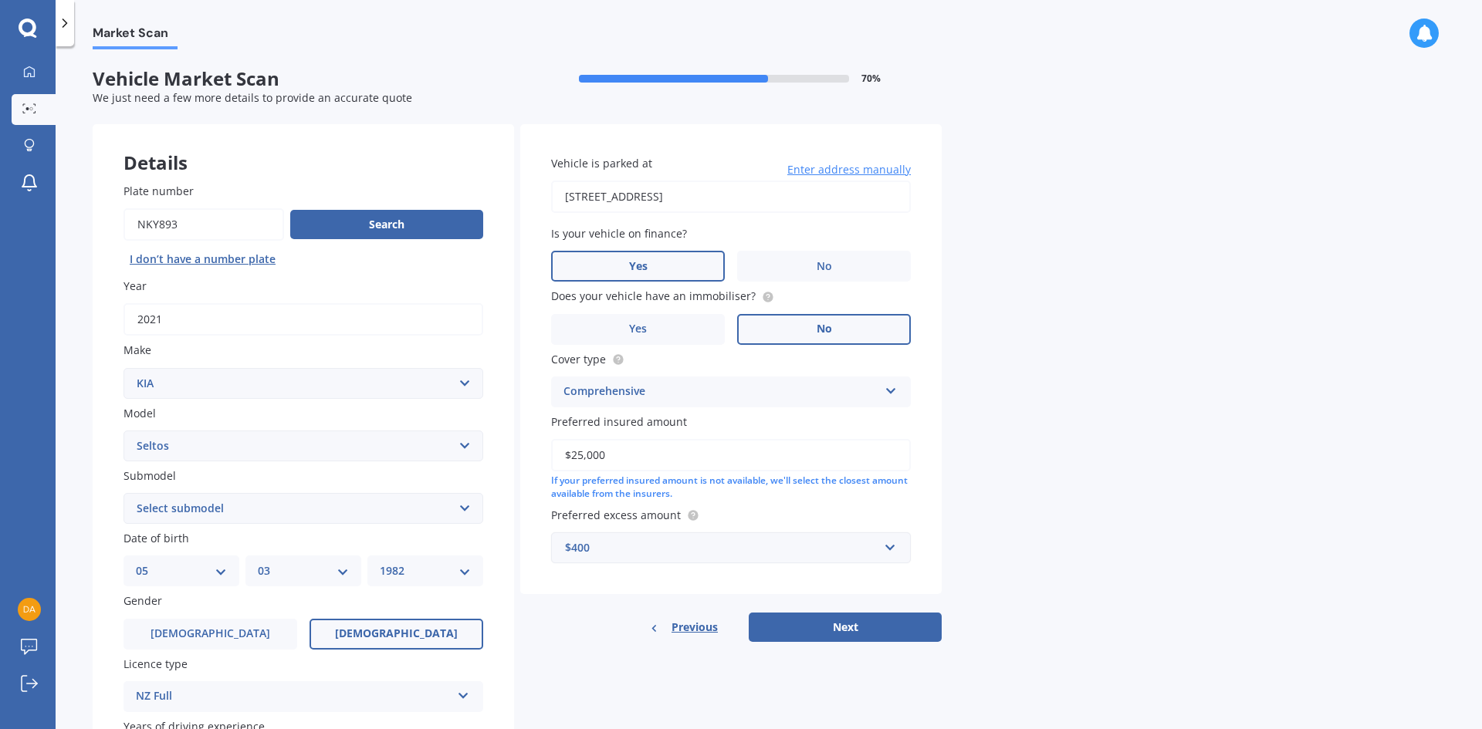
click at [691, 542] on div "$400" at bounding box center [721, 548] width 313 height 17
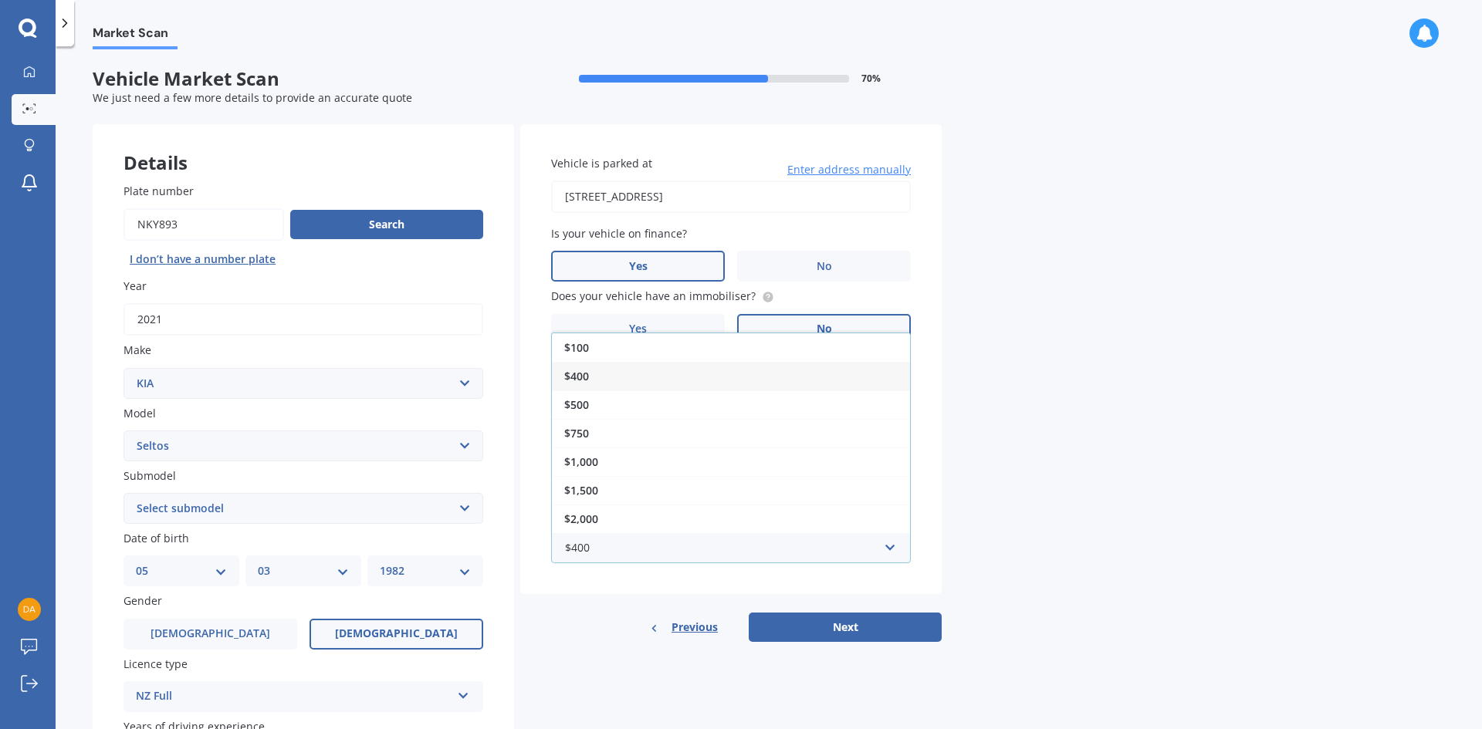
click at [605, 384] on div "$400" at bounding box center [731, 376] width 358 height 29
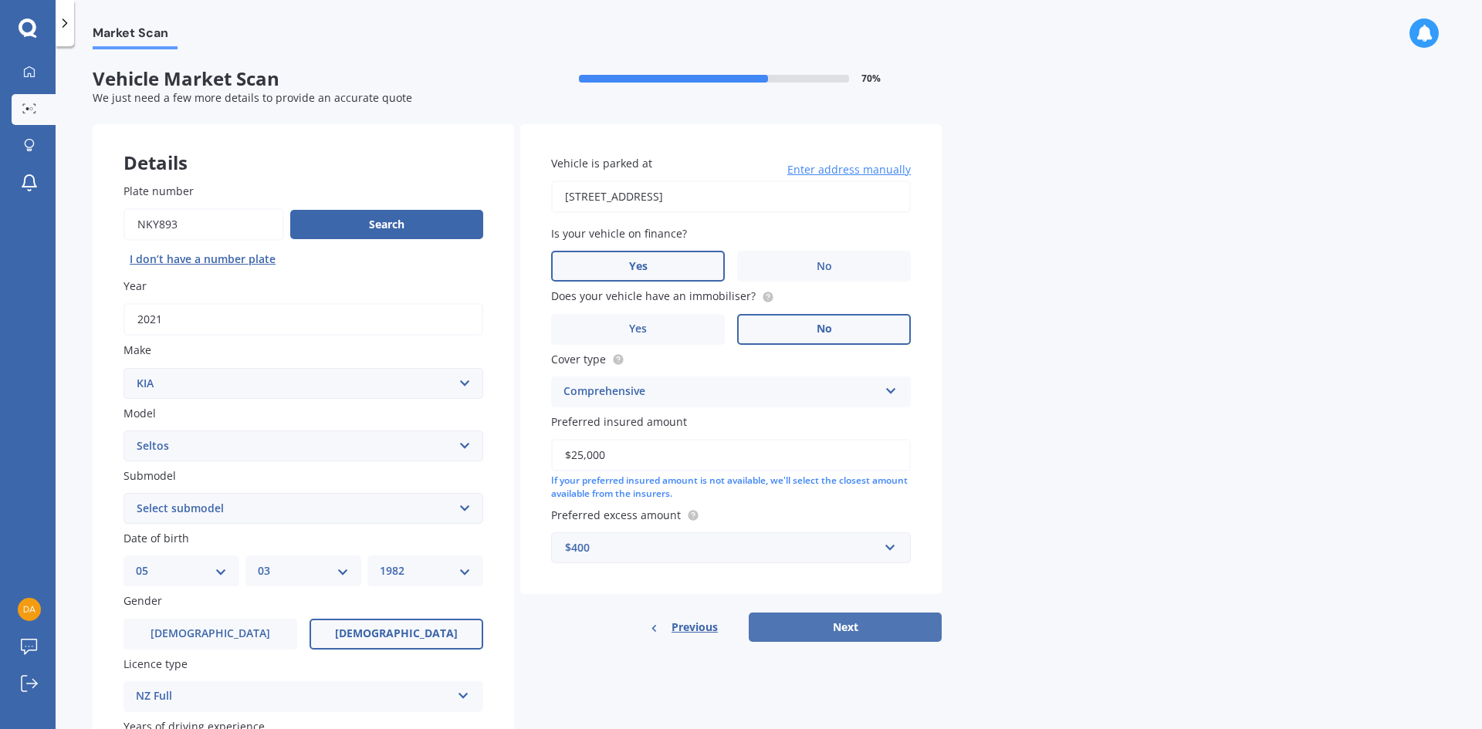
click at [825, 622] on button "Next" at bounding box center [845, 627] width 193 height 29
click at [208, 507] on select "Select submodel (All Other) EX petrol 4WD Ltd petrol 4WD Ltd petrol turbo LTD2.…" at bounding box center [304, 508] width 360 height 31
click at [206, 506] on select "Select submodel (All Other) EX petrol 4WD Ltd petrol 4WD Ltd petrol turbo LTD2.…" at bounding box center [304, 508] width 360 height 31
click at [194, 516] on select "Select submodel (All Other) EX petrol 4WD Ltd petrol 4WD Ltd petrol turbo LTD2.…" at bounding box center [304, 508] width 360 height 31
select select "LX PLUS 2.0P STATION WAGON"
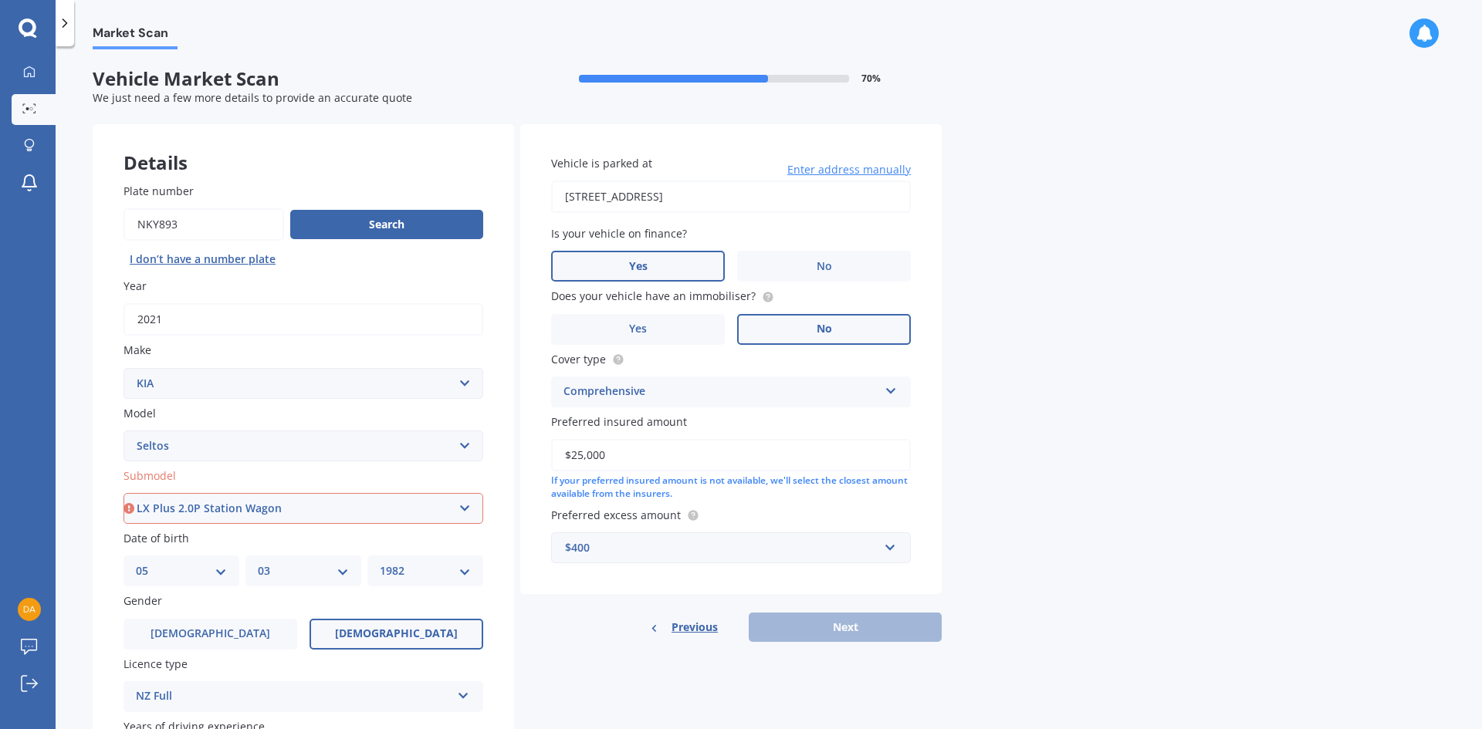
click at [124, 493] on select "Select submodel (All Other) EX petrol 4WD Ltd petrol 4WD Ltd petrol turbo LTD2.…" at bounding box center [304, 508] width 360 height 31
click at [835, 631] on button "Next" at bounding box center [845, 627] width 193 height 29
select select "05"
select select "03"
select select "1982"
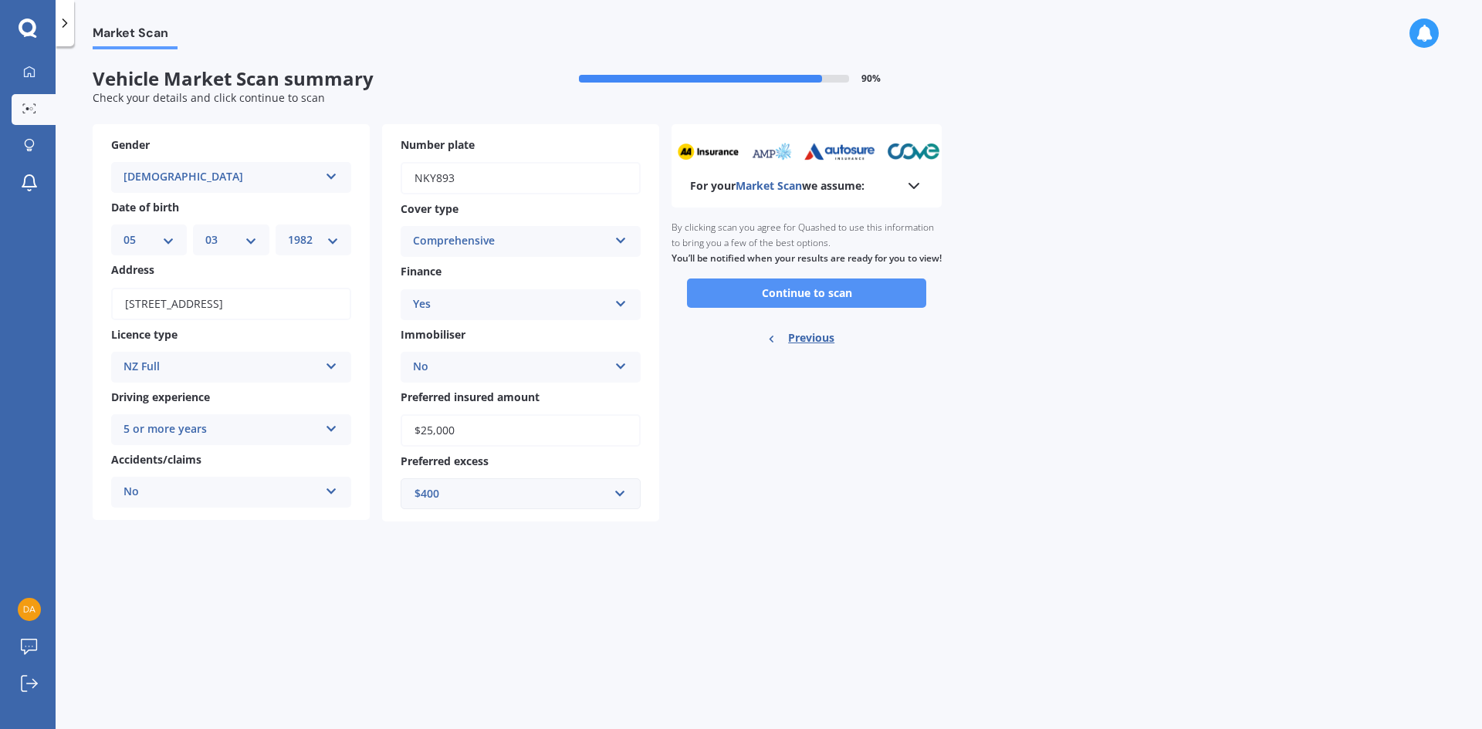
click at [727, 306] on button "Continue to scan" at bounding box center [806, 293] width 239 height 29
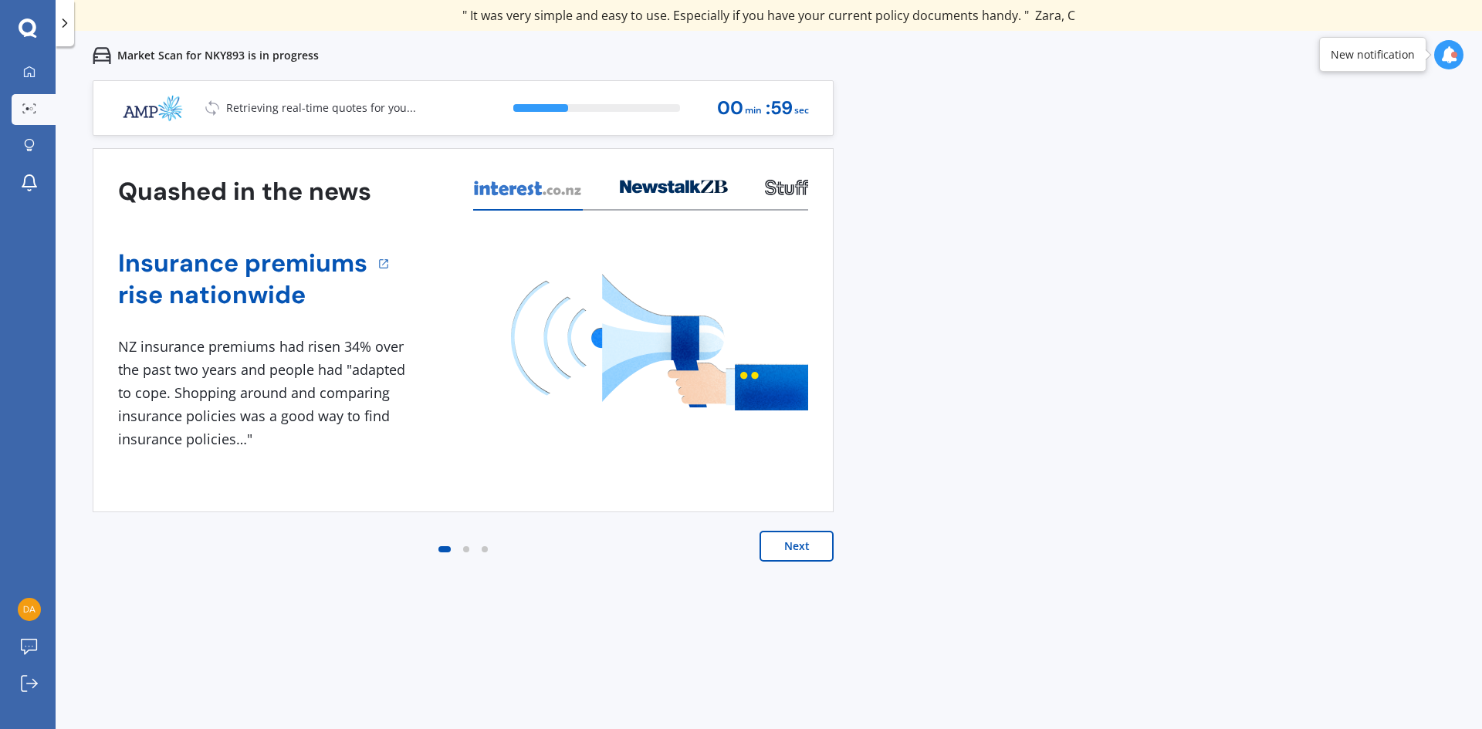
click at [810, 539] on button "Next" at bounding box center [797, 546] width 74 height 31
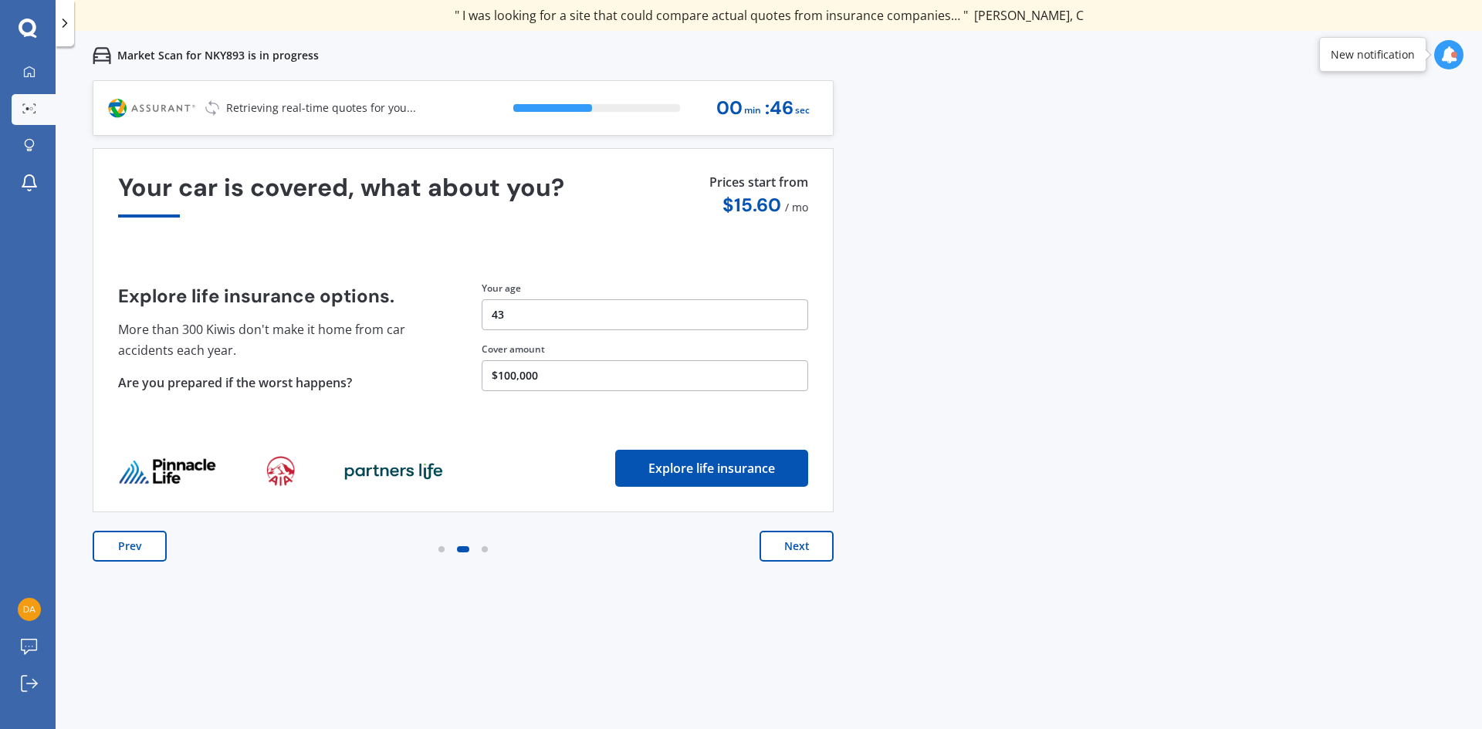
click at [808, 538] on button "Next" at bounding box center [797, 546] width 74 height 31
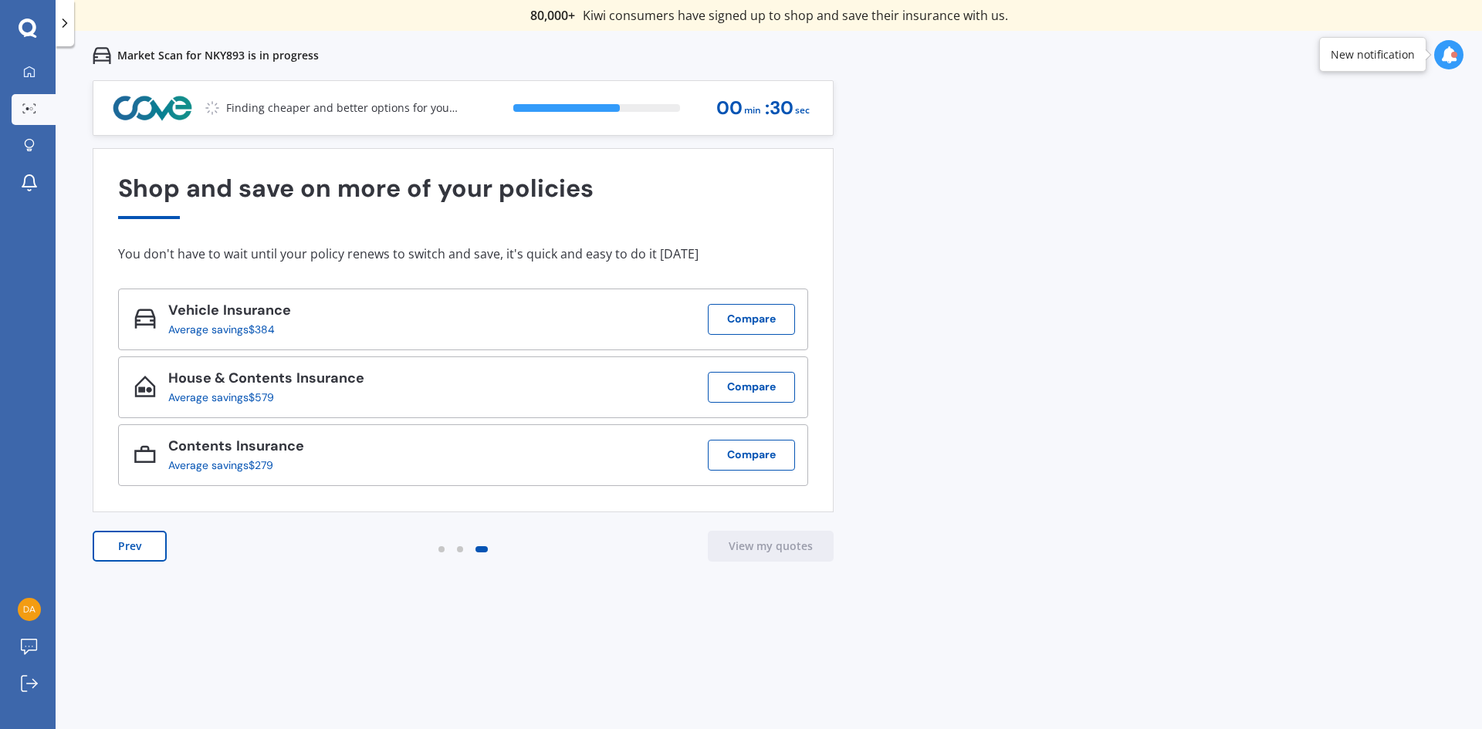
click at [928, 193] on div "Previous 80,000+ Kiwi consumers have signed up to shop and save their insurance…" at bounding box center [769, 444] width 1427 height 729
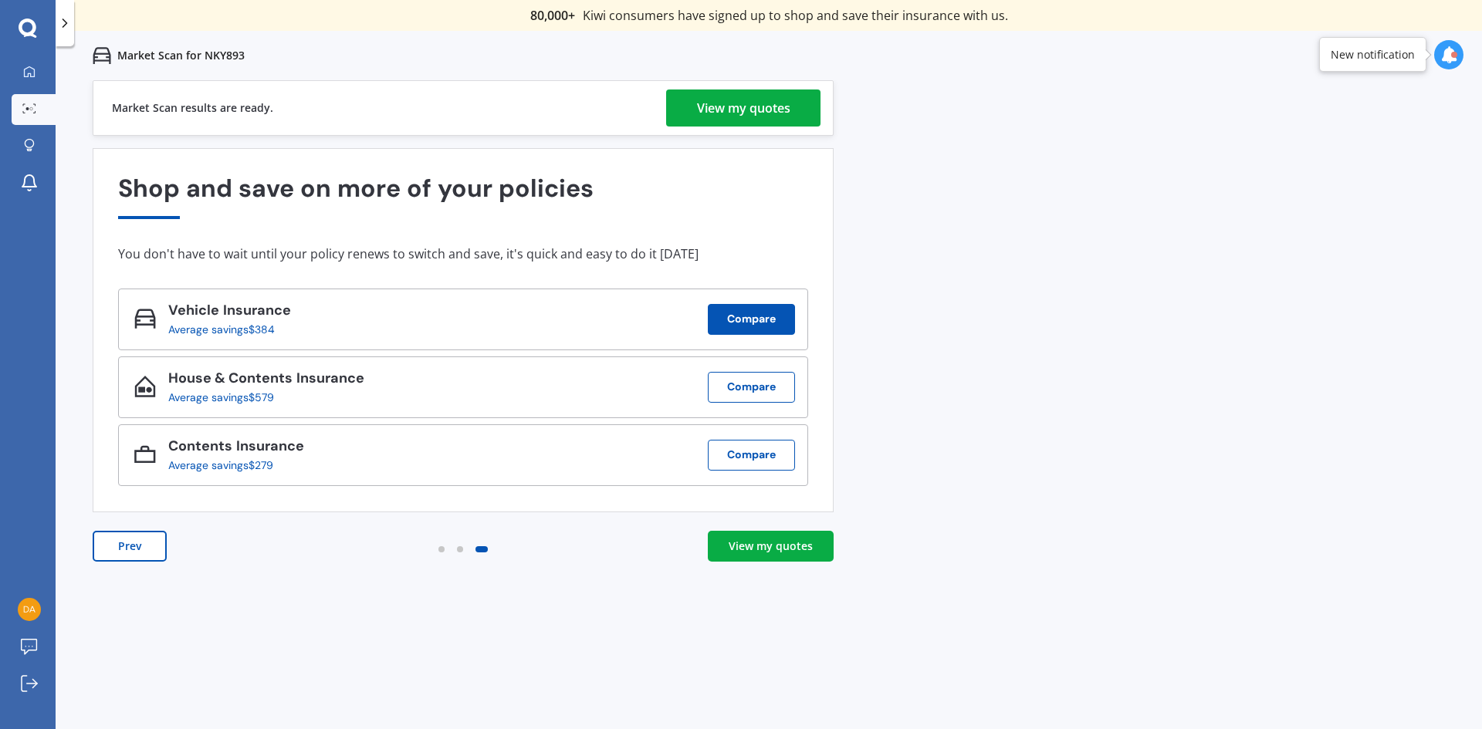
click at [747, 325] on button "Compare" at bounding box center [751, 319] width 87 height 31
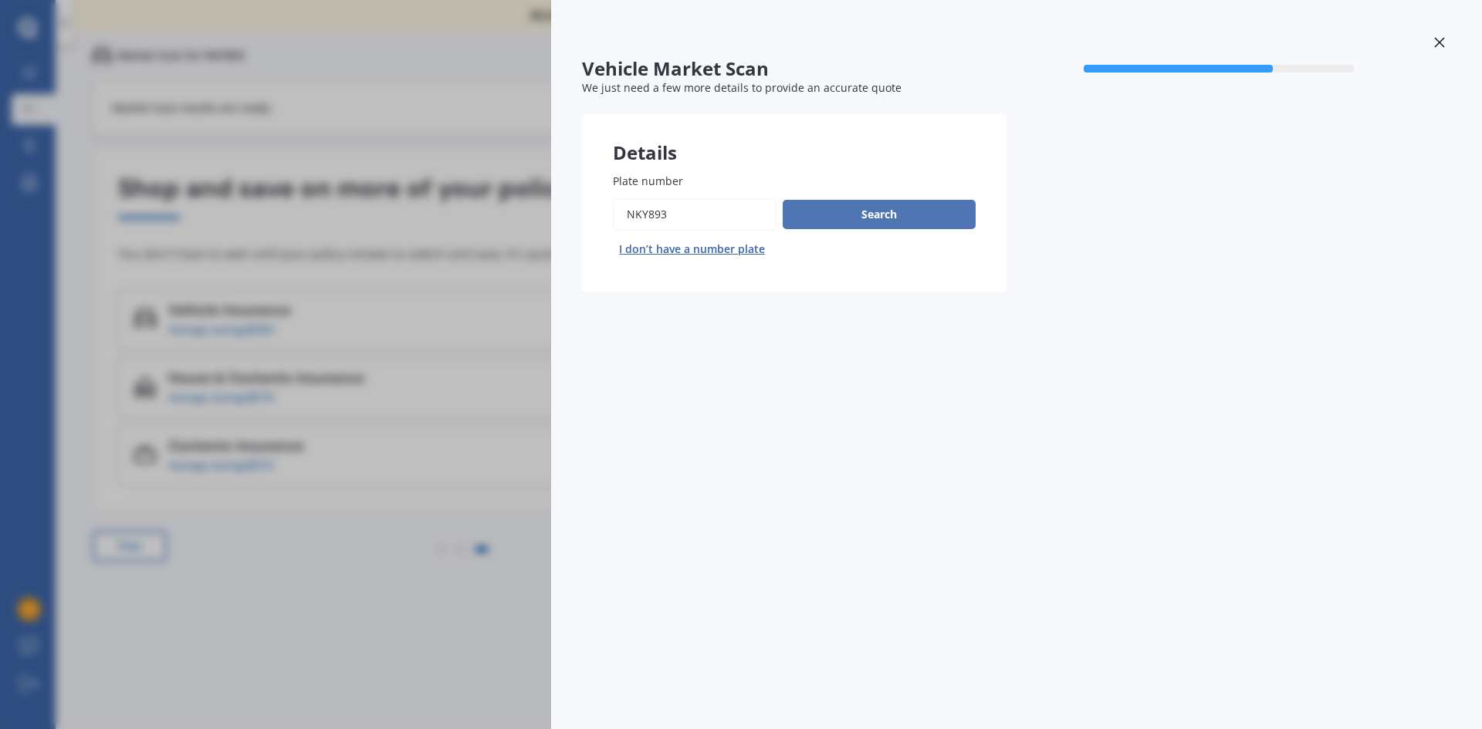
click at [889, 211] on button "Search" at bounding box center [879, 214] width 193 height 29
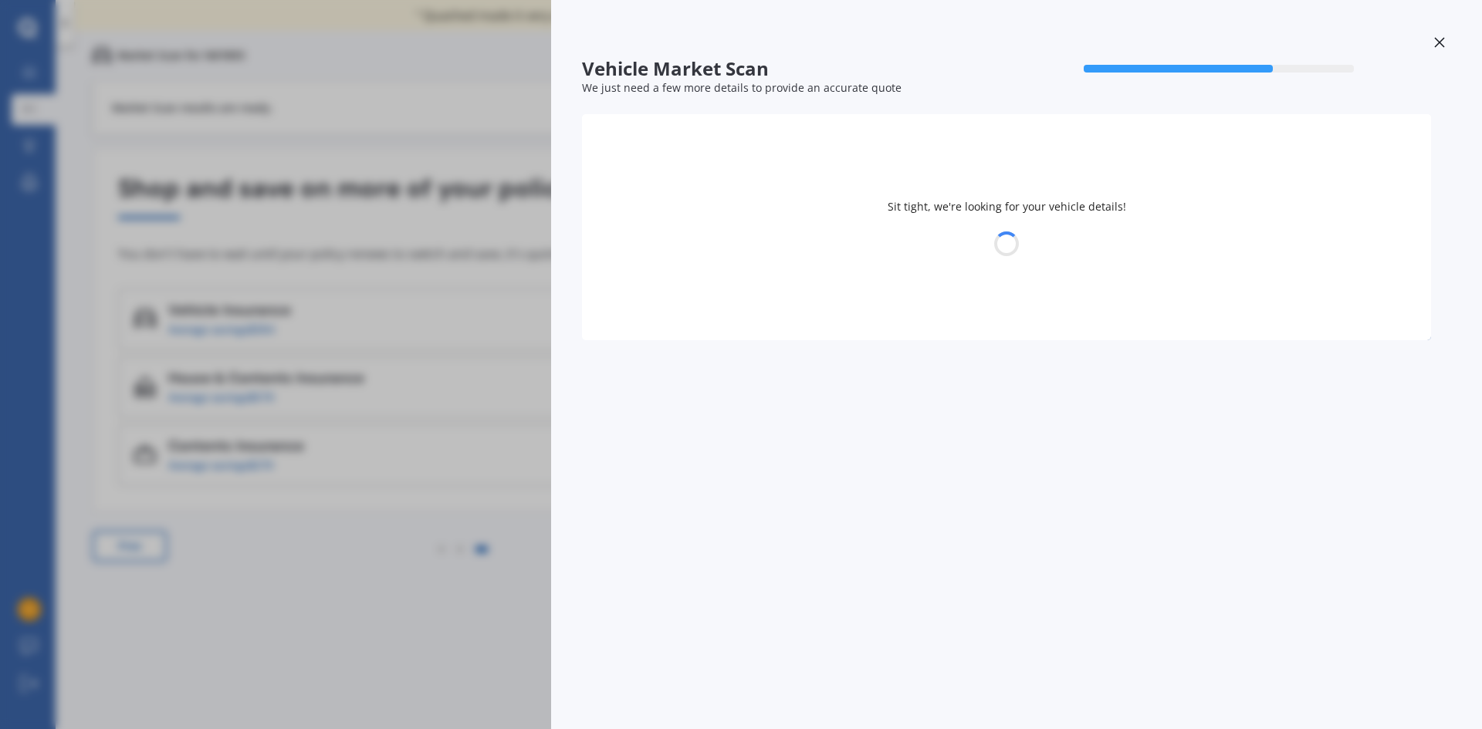
select select "KIA"
select select "SELTOS"
select select "05"
select select "03"
select select "1982"
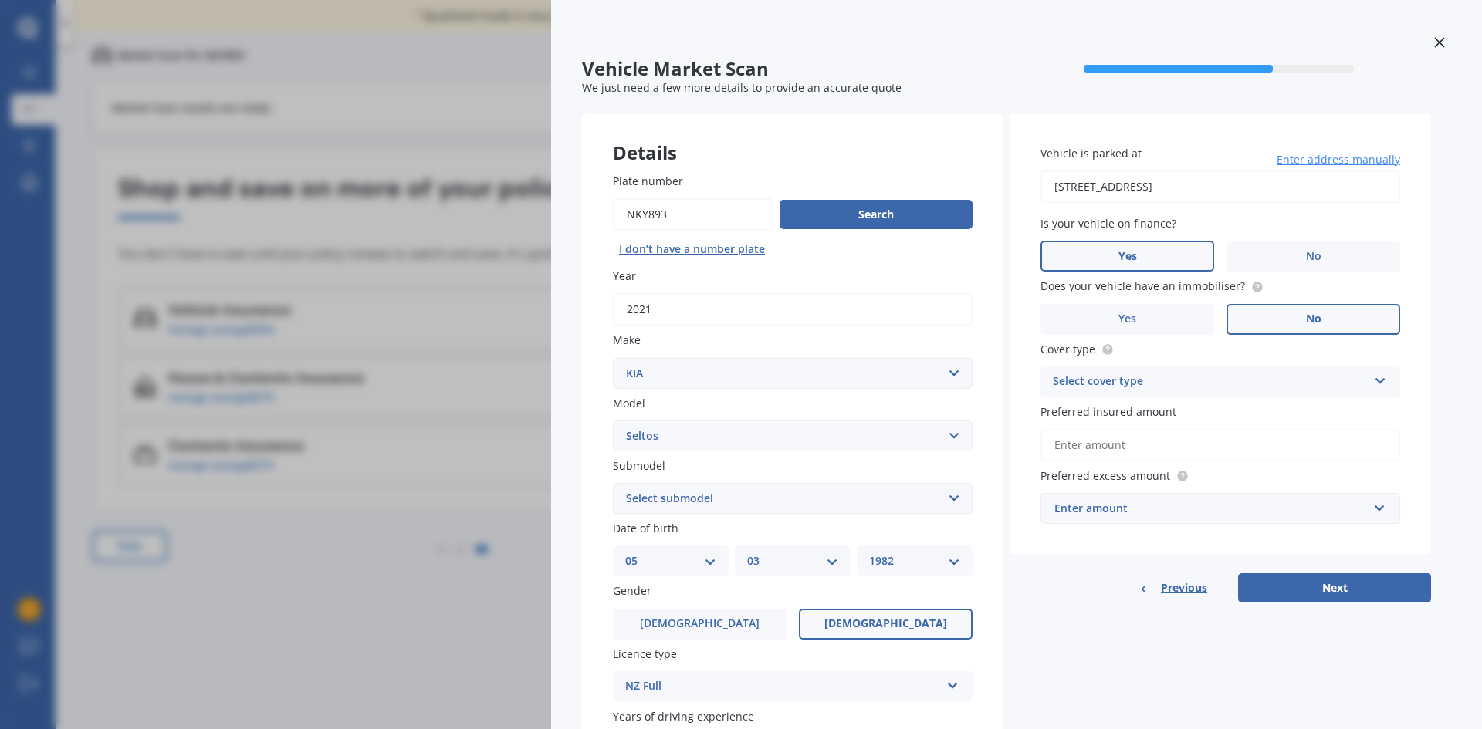
scroll to position [172, 0]
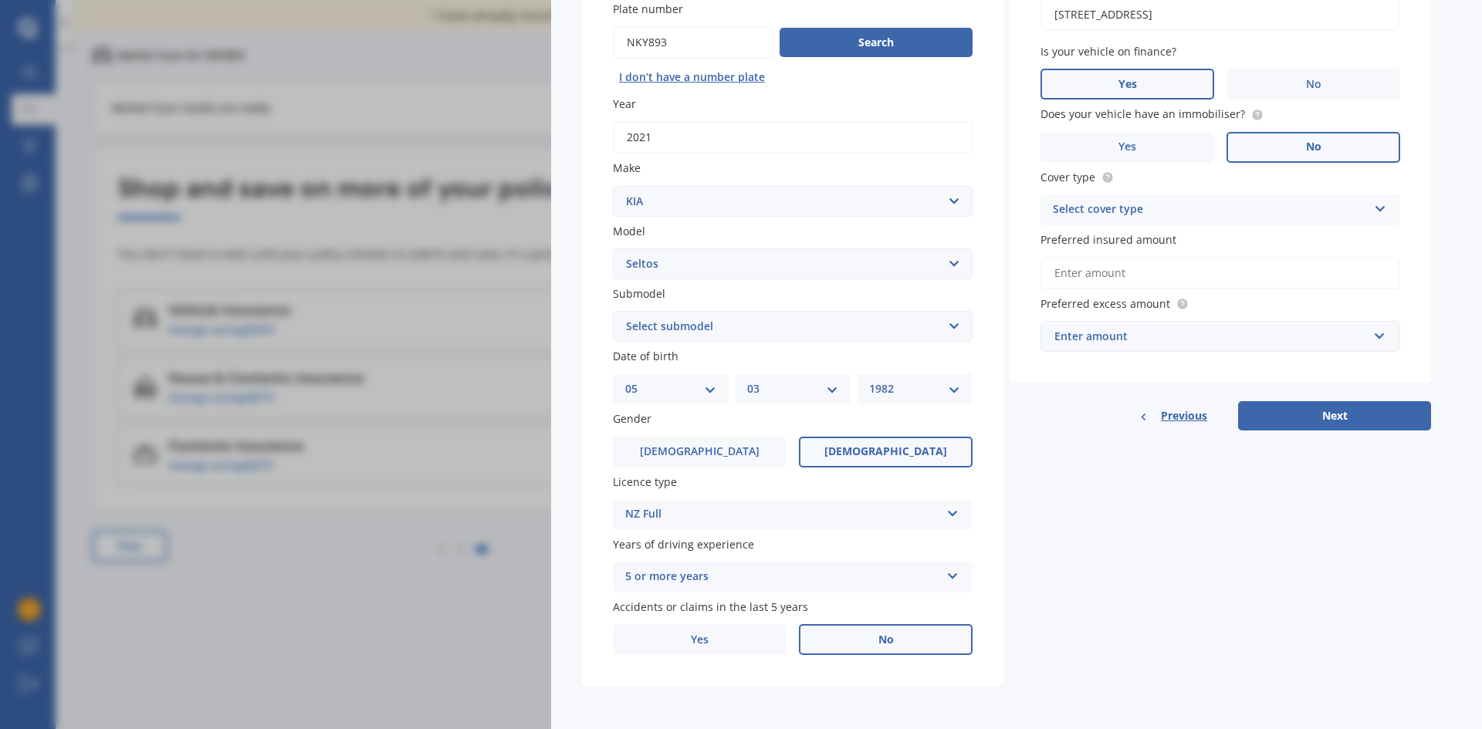
click at [286, 584] on div "Vehicle Market Scan 70 % We just need a few more details to provide an accurate…" at bounding box center [741, 364] width 1482 height 729
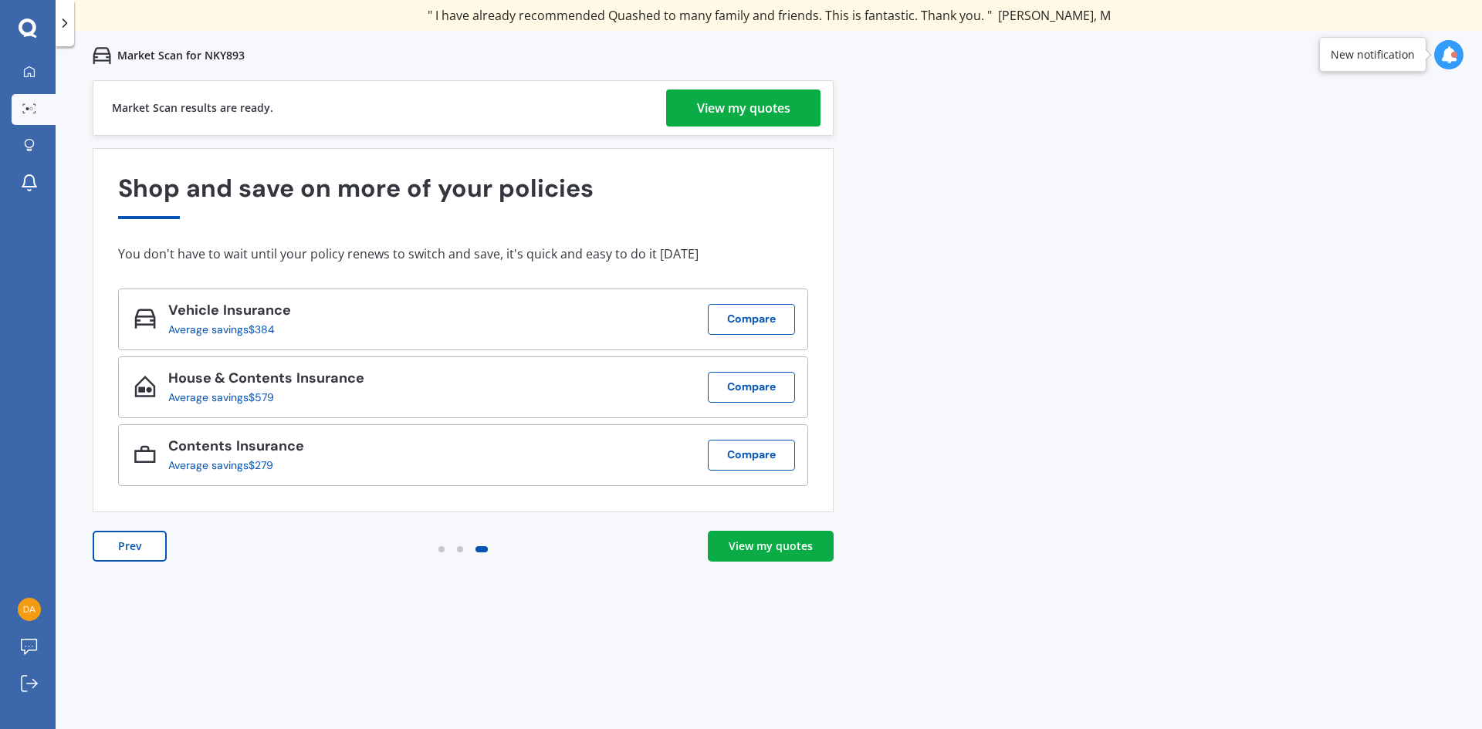
click at [749, 544] on div "View my quotes" at bounding box center [771, 546] width 84 height 15
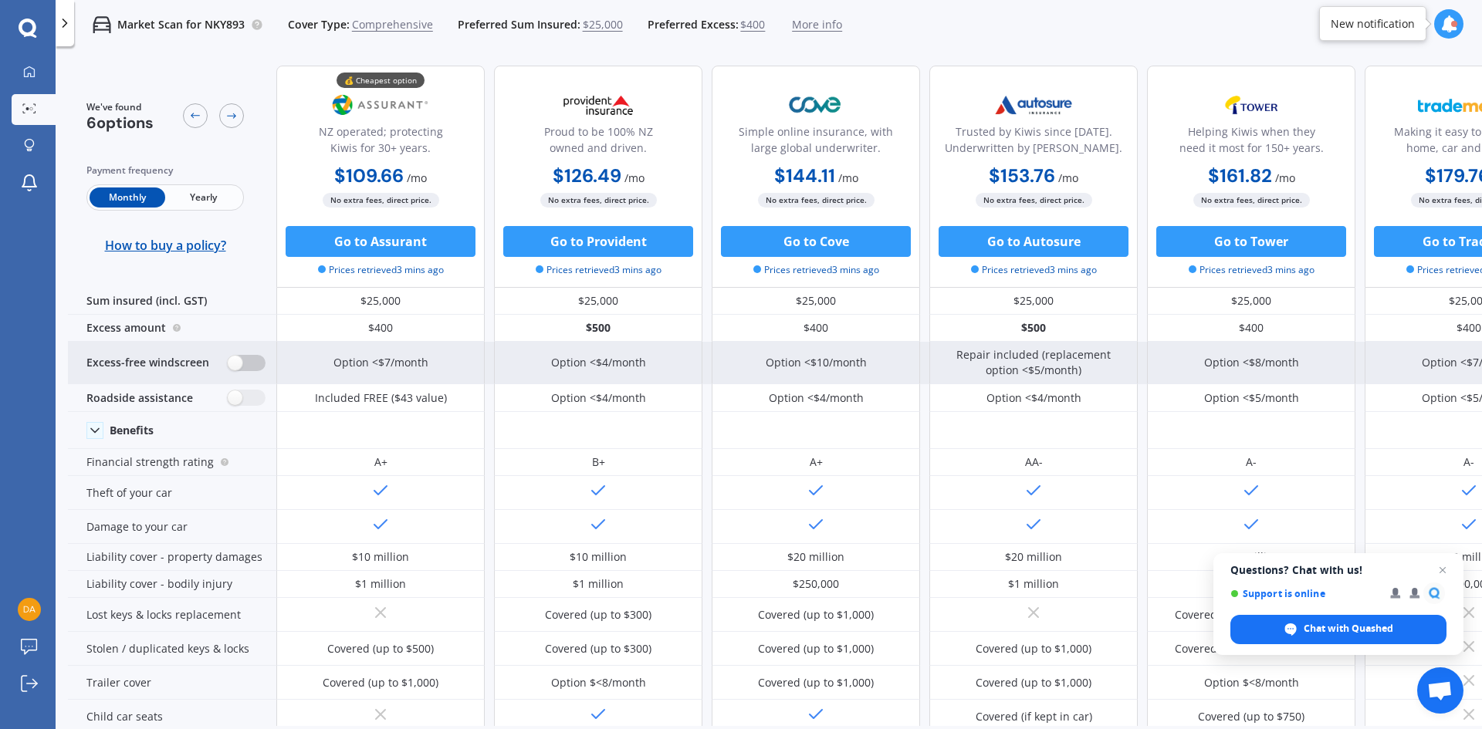
click at [234, 363] on label at bounding box center [247, 363] width 38 height 16
radio input "true"
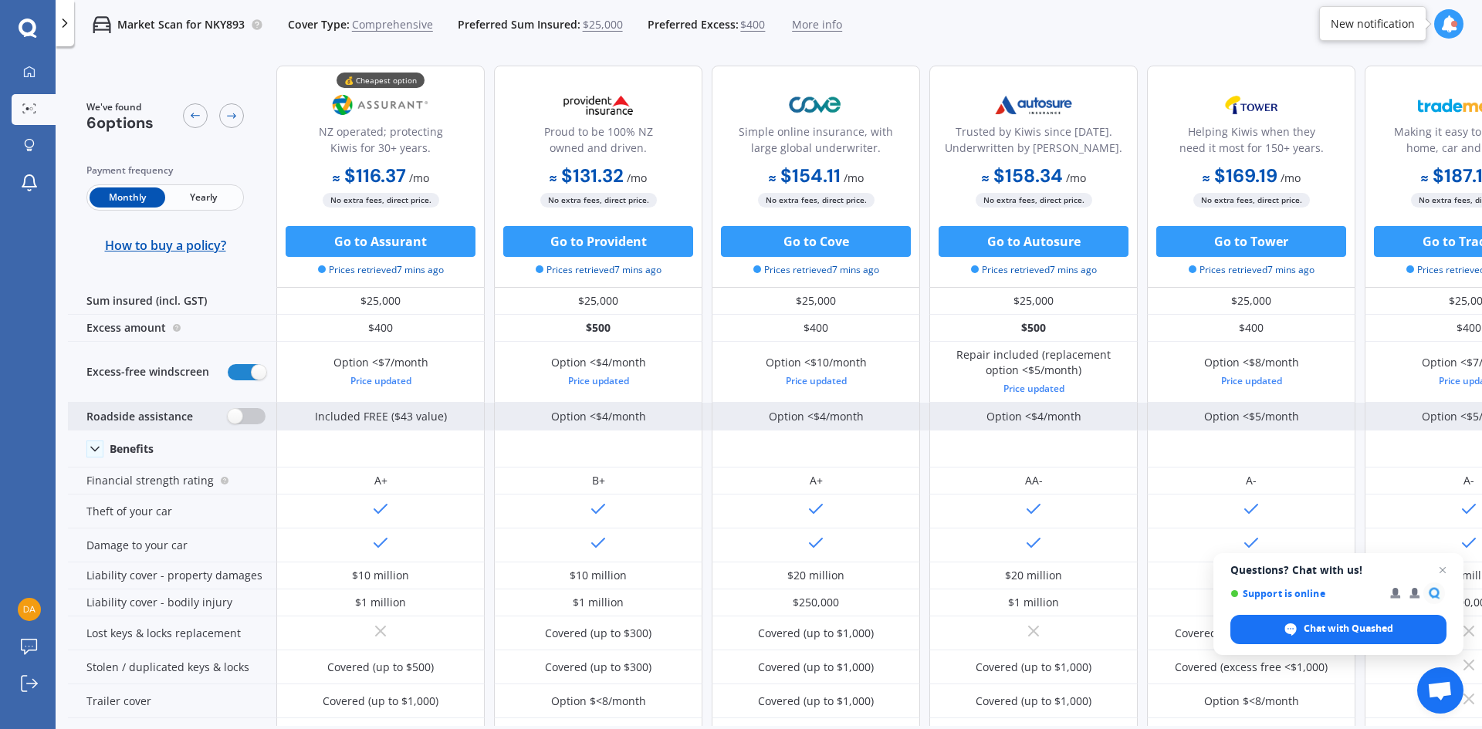
click at [232, 423] on label at bounding box center [247, 416] width 38 height 16
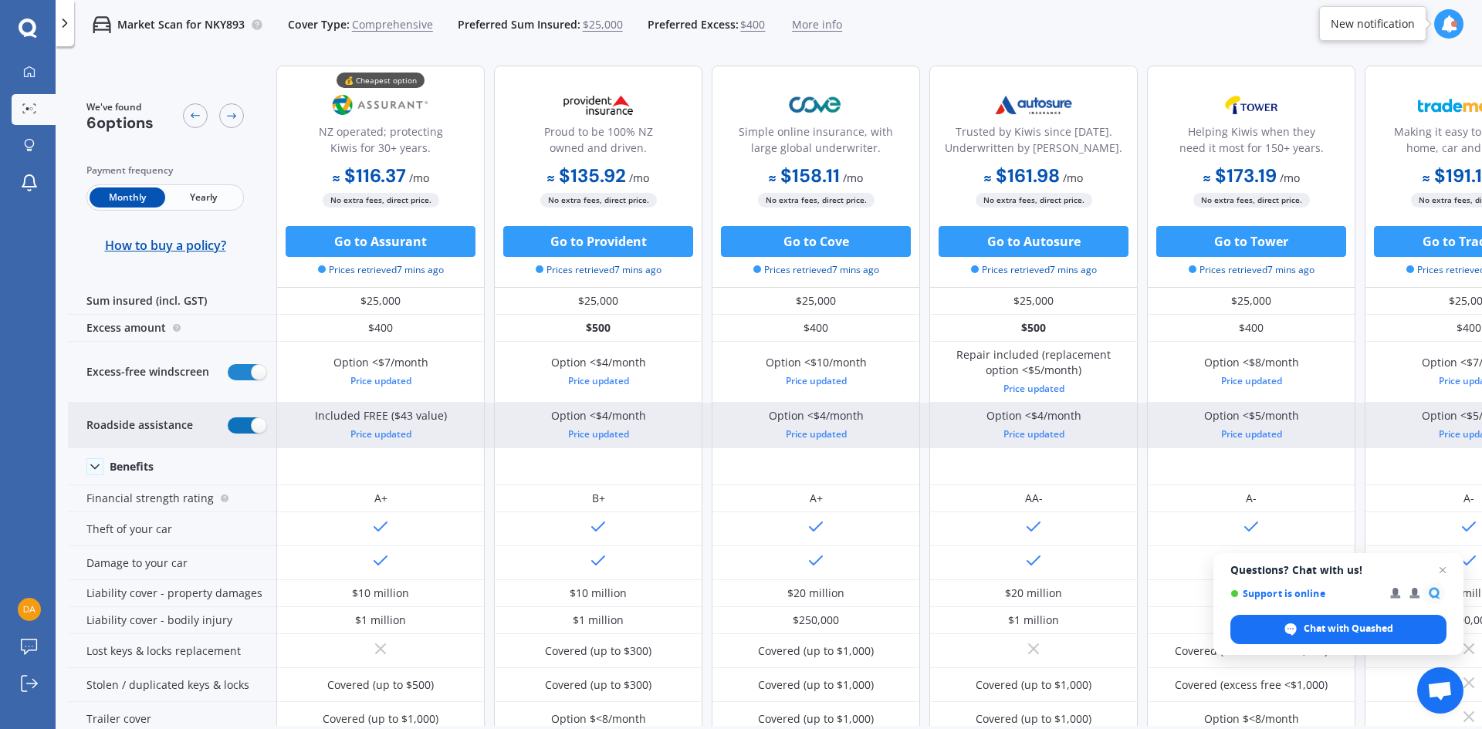
click at [252, 423] on label at bounding box center [247, 426] width 38 height 16
radio input "false"
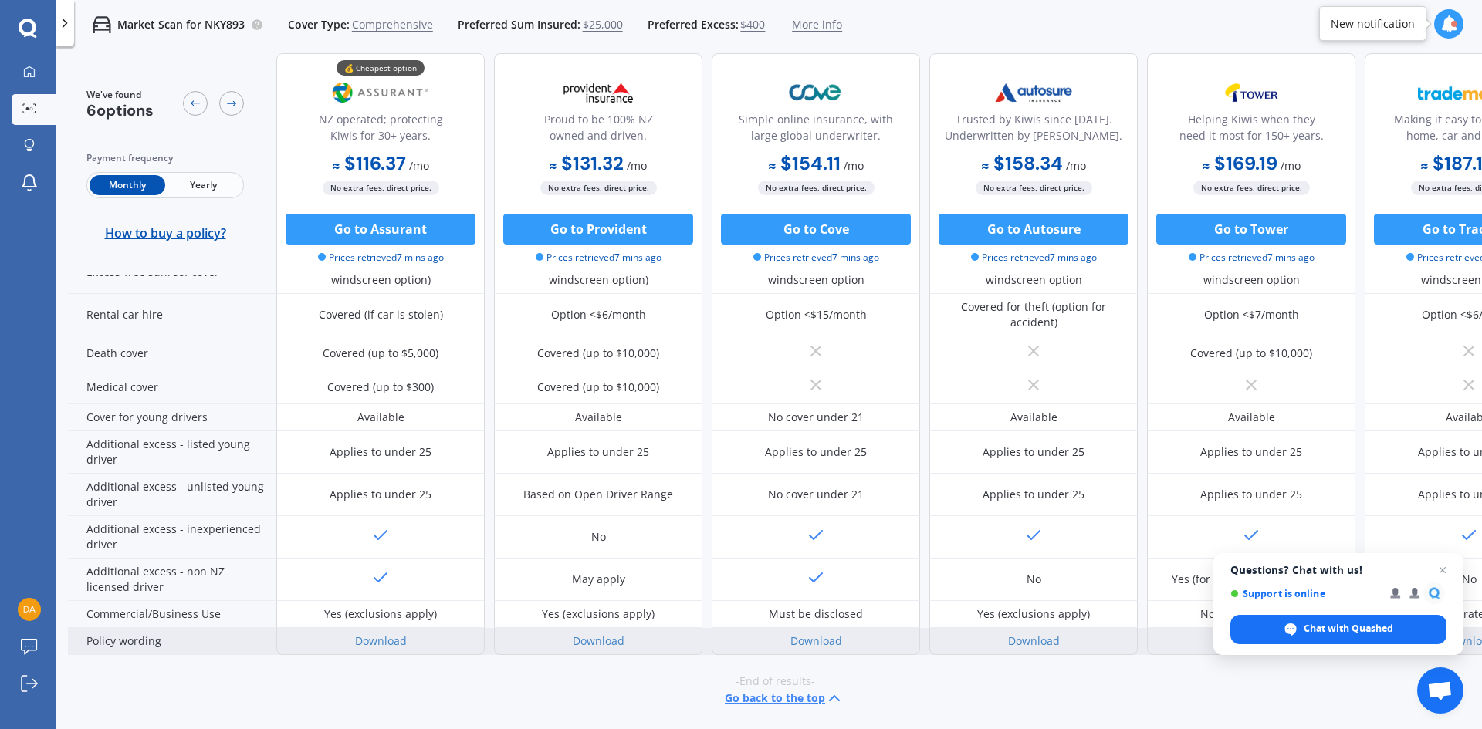
scroll to position [706, 0]
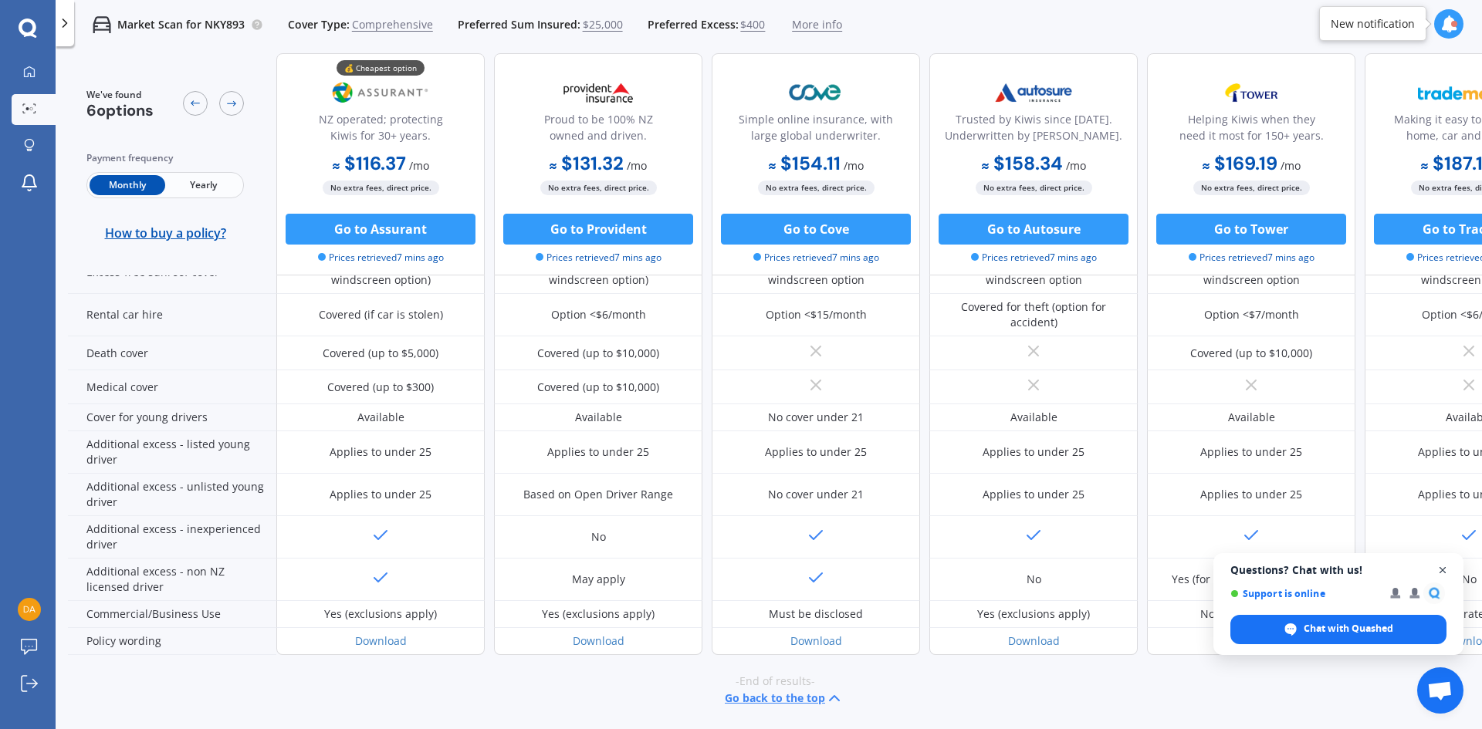
click at [1448, 569] on span "Close chat" at bounding box center [1443, 570] width 19 height 19
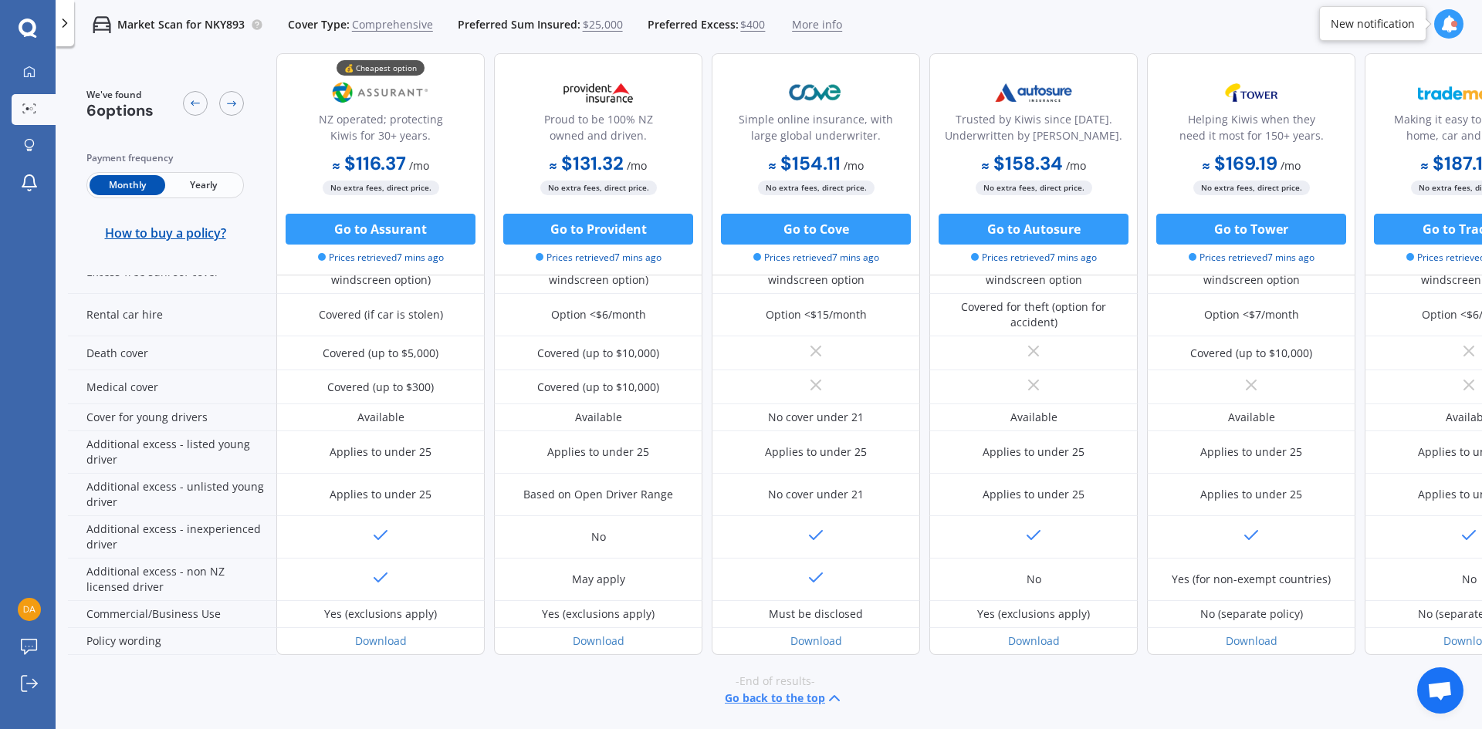
scroll to position [706, 99]
